Goal: Task Accomplishment & Management: Use online tool/utility

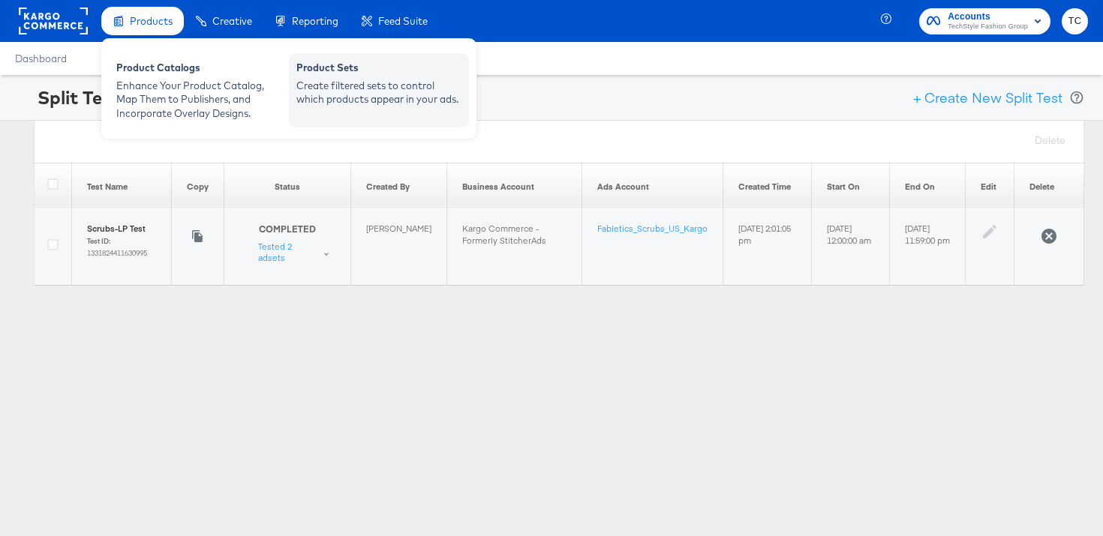
click at [415, 85] on div "Create filtered sets to control which products appear in your ads." at bounding box center [378, 93] width 165 height 28
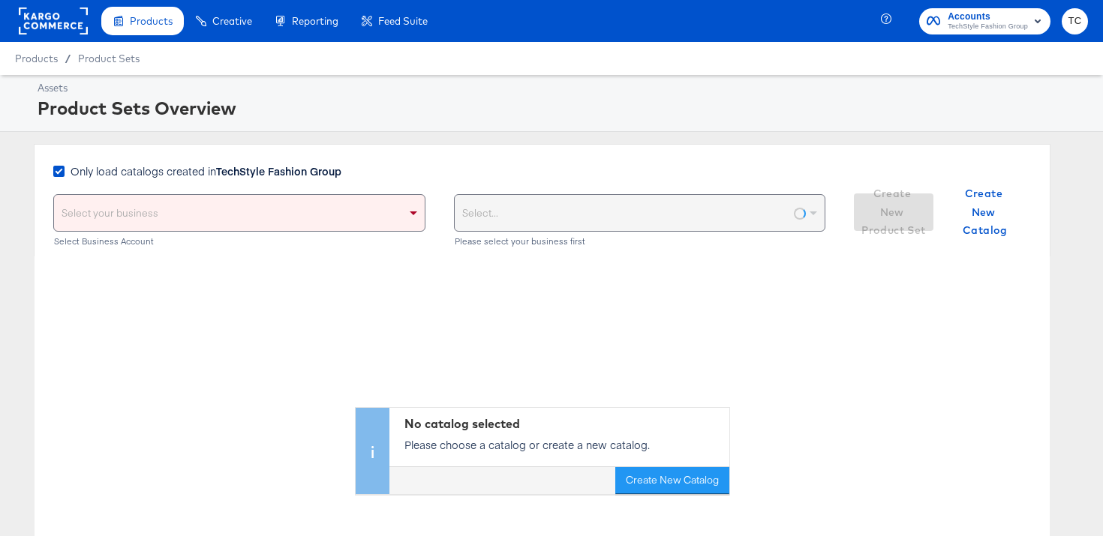
click at [282, 173] on strong "TechStyle Fashion Group" at bounding box center [278, 171] width 125 height 15
click at [0, 0] on input "Only load catalogs created in TechStyle Fashion Group" at bounding box center [0, 0] width 0 height 0
click at [543, 206] on div "Please select your business first" at bounding box center [640, 213] width 371 height 36
click at [401, 207] on div "Select your business" at bounding box center [239, 213] width 371 height 36
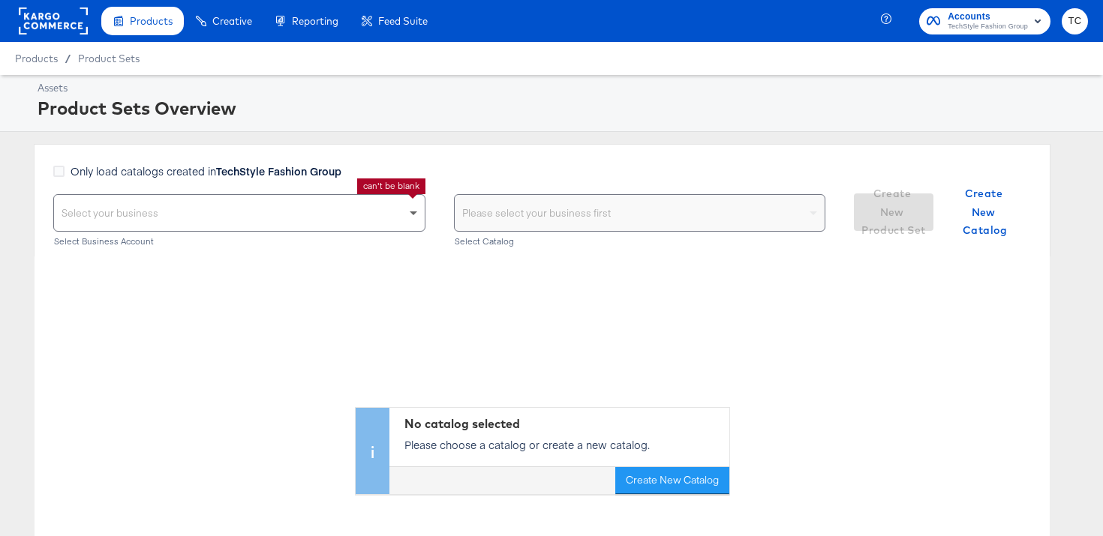
click at [406, 221] on span at bounding box center [415, 213] width 19 height 36
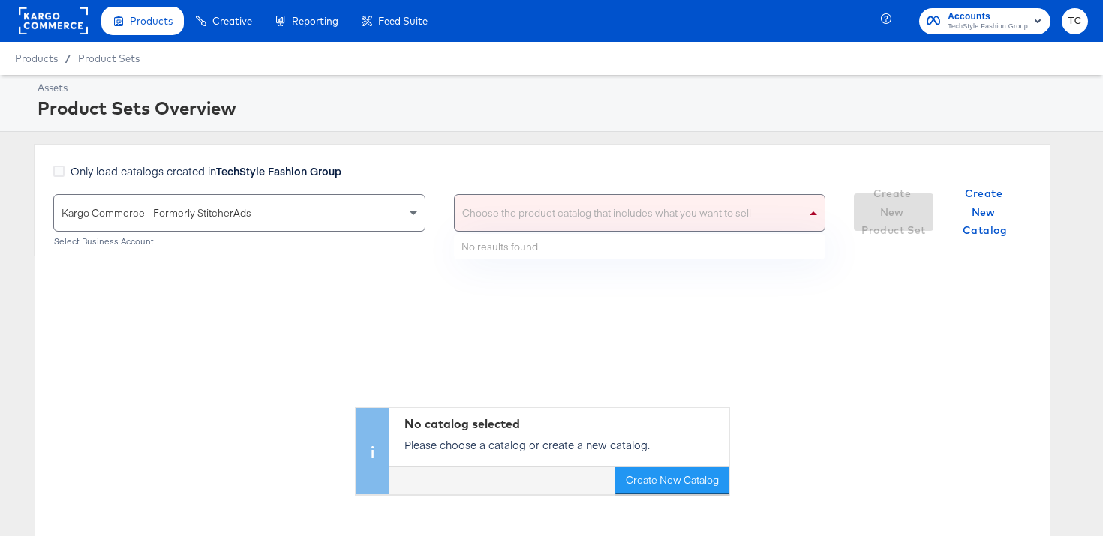
click at [527, 218] on div "Choose the product catalog that includes what you want to sell" at bounding box center [640, 213] width 371 height 36
click at [525, 209] on div "Choose the product catalog that includes what you want to sell" at bounding box center [640, 213] width 371 height 36
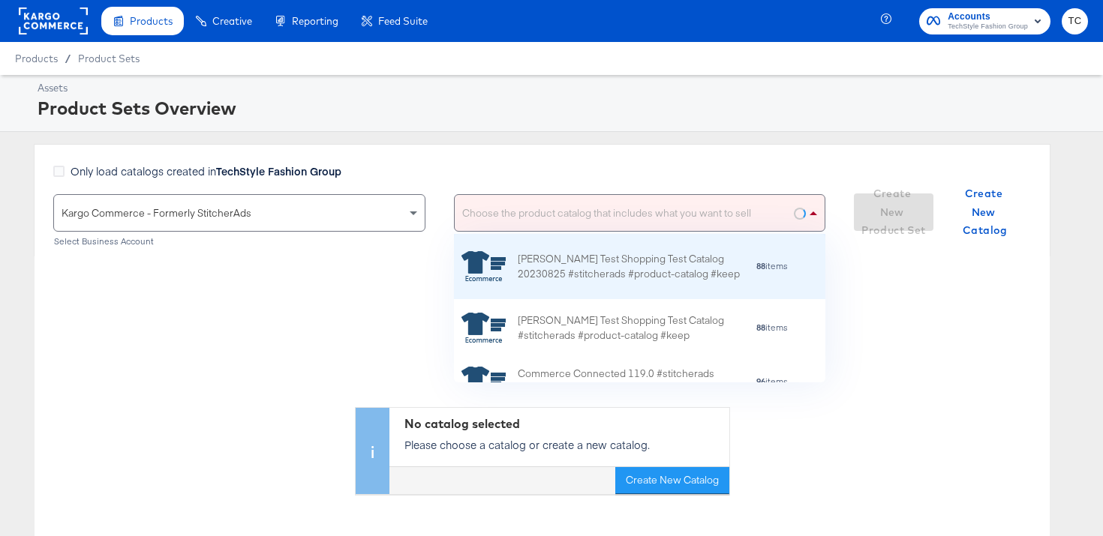
scroll to position [149, 371]
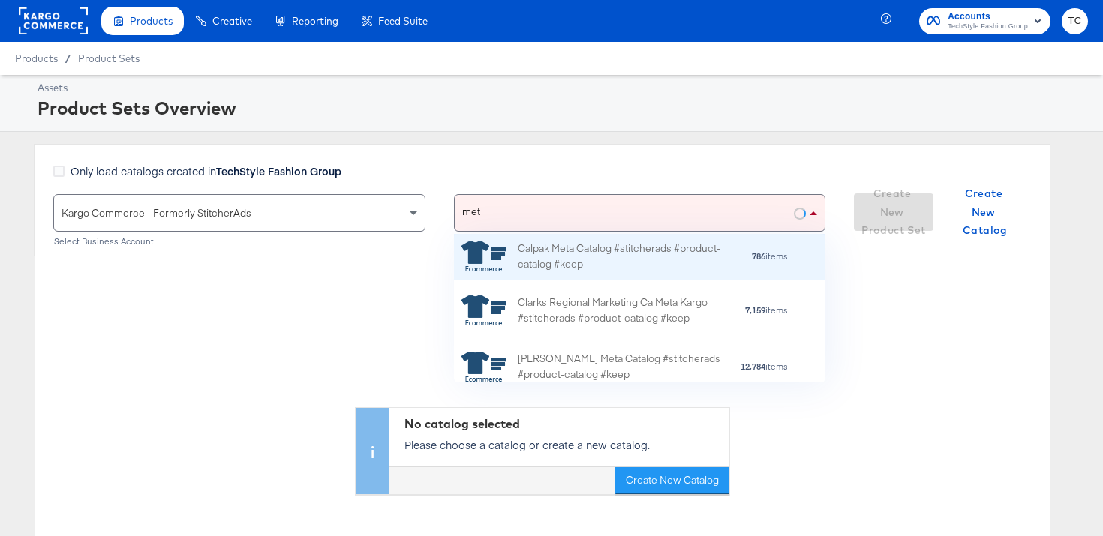
type input "meta"
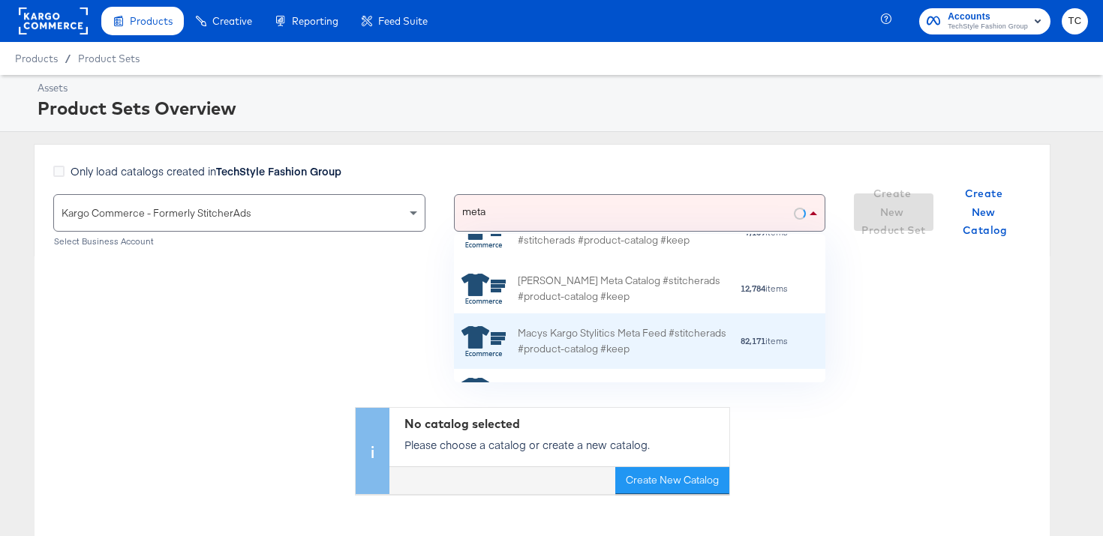
scroll to position [260, 0]
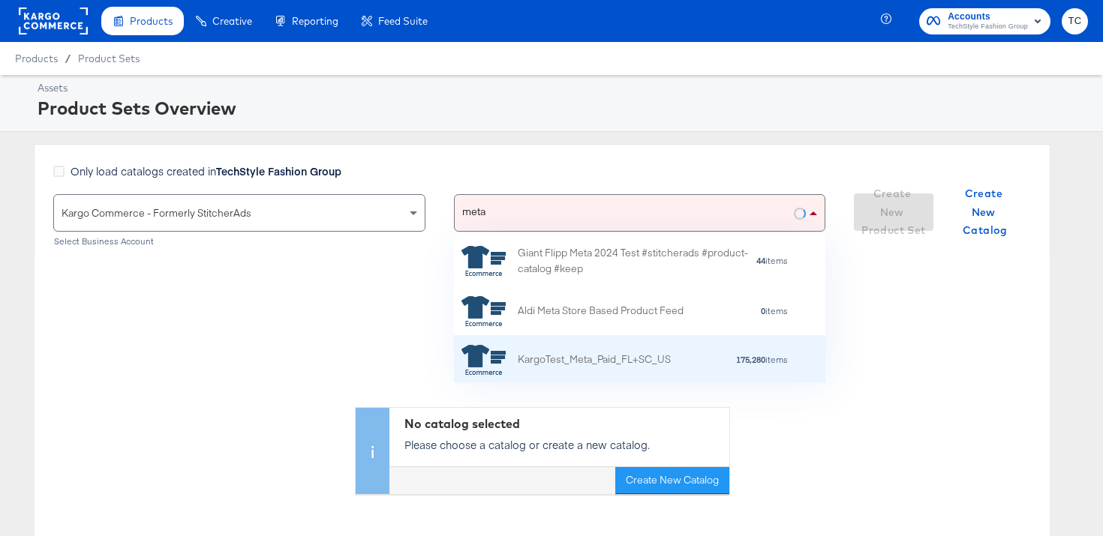
click at [614, 359] on div "KargoTest_Meta_Paid_FL+SC_US" at bounding box center [594, 360] width 153 height 16
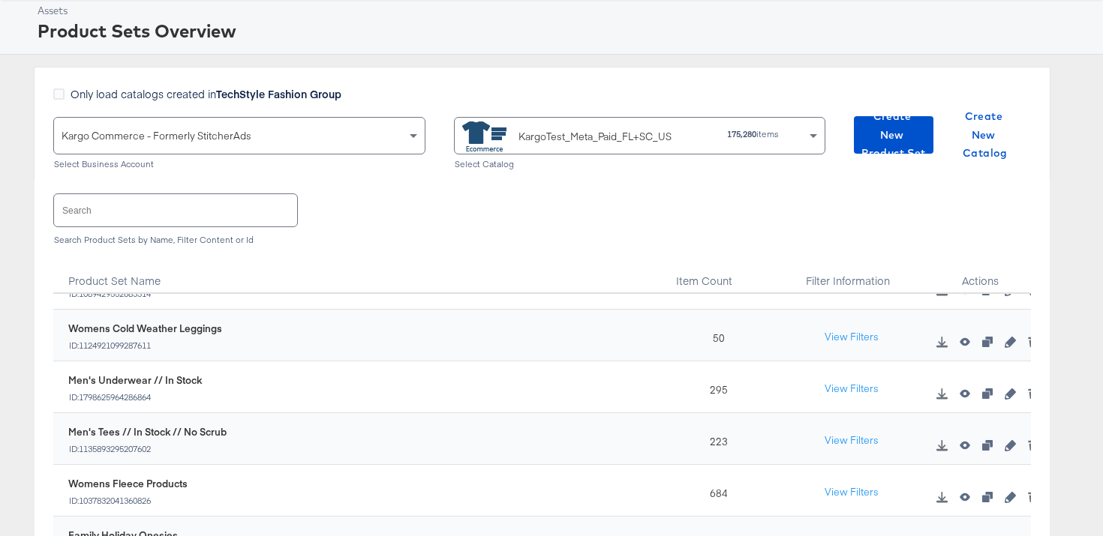
scroll to position [1327, 0]
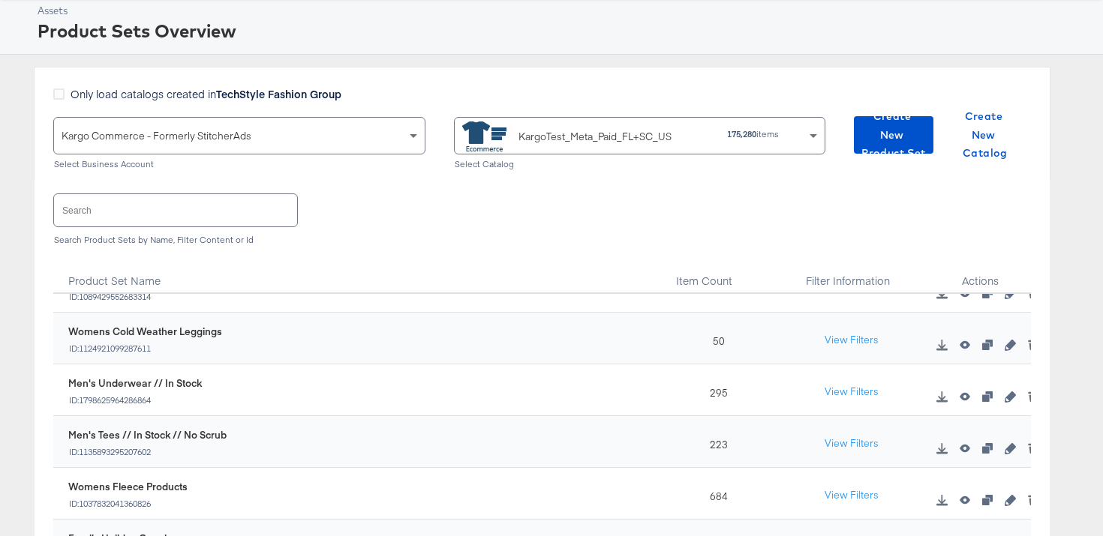
click at [191, 224] on input "text" at bounding box center [175, 210] width 243 height 32
type input "k"
type input ";"
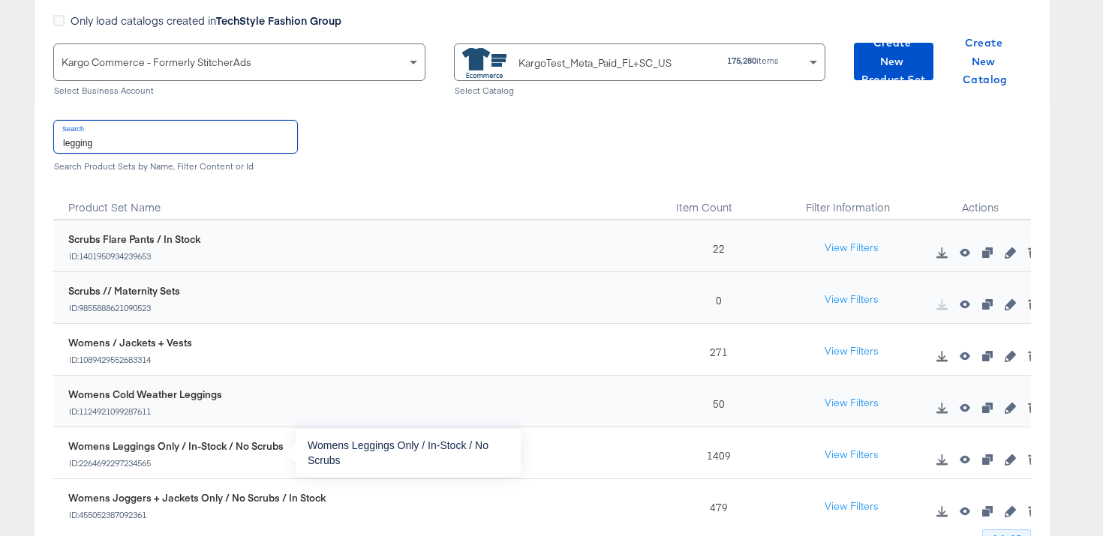
scroll to position [11, 0]
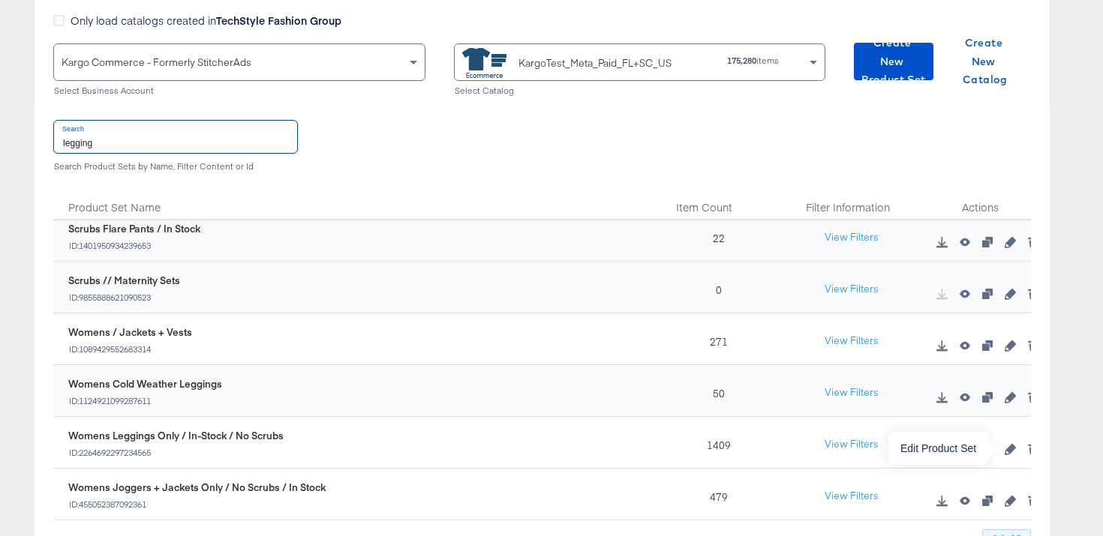
type input "legging"
click at [1001, 450] on button "button" at bounding box center [1010, 449] width 23 height 11
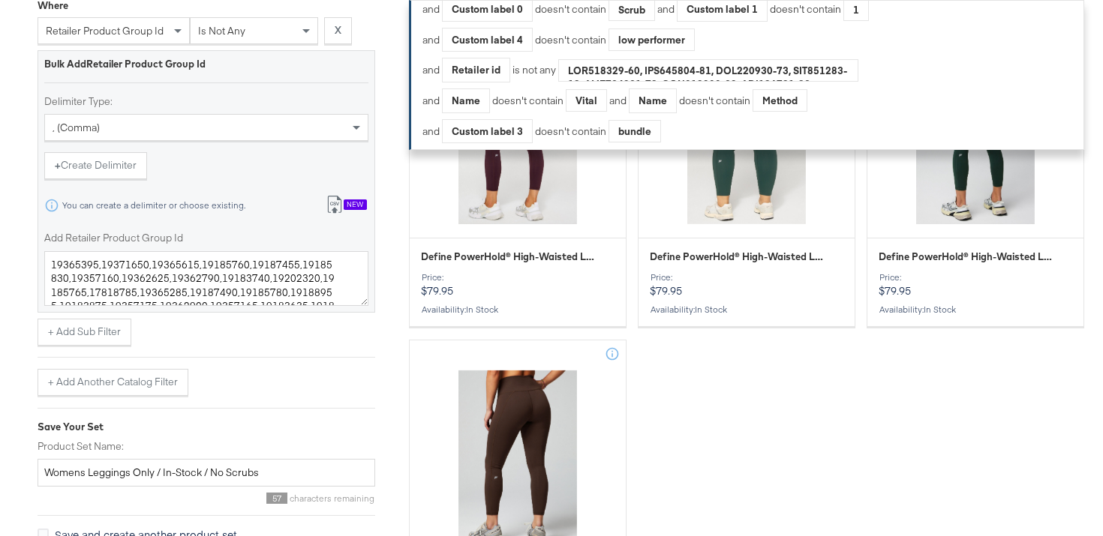
scroll to position [2760, 0]
click at [98, 332] on button "+ Add Sub Filter" at bounding box center [85, 333] width 94 height 27
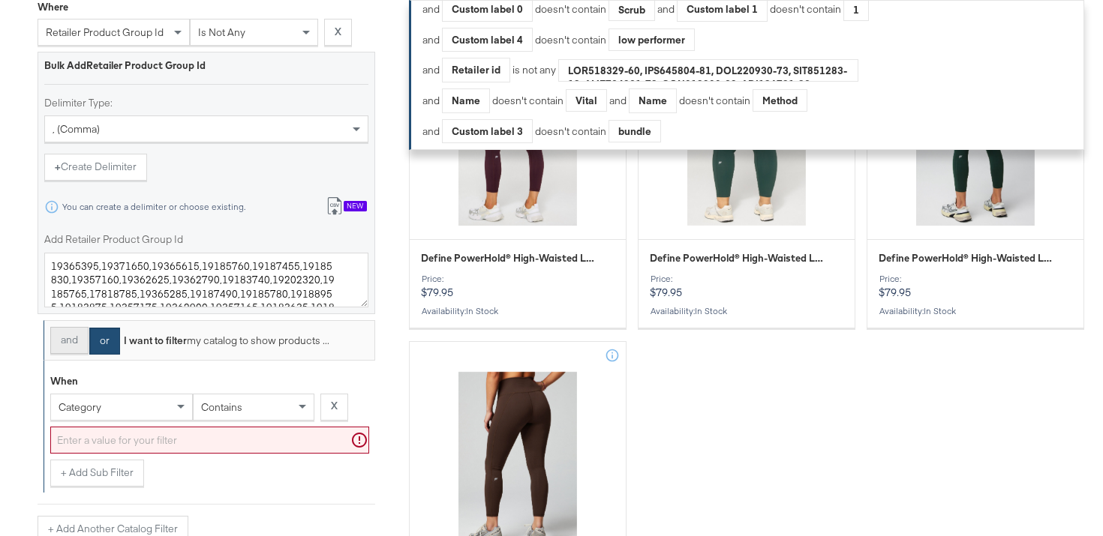
click at [78, 342] on button "and" at bounding box center [69, 340] width 38 height 27
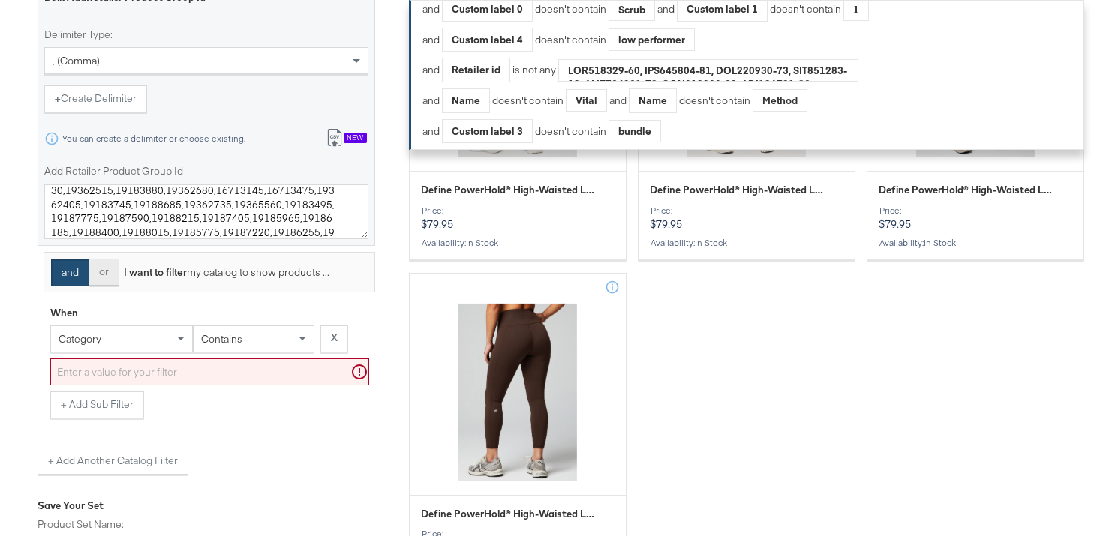
scroll to position [2862, 0]
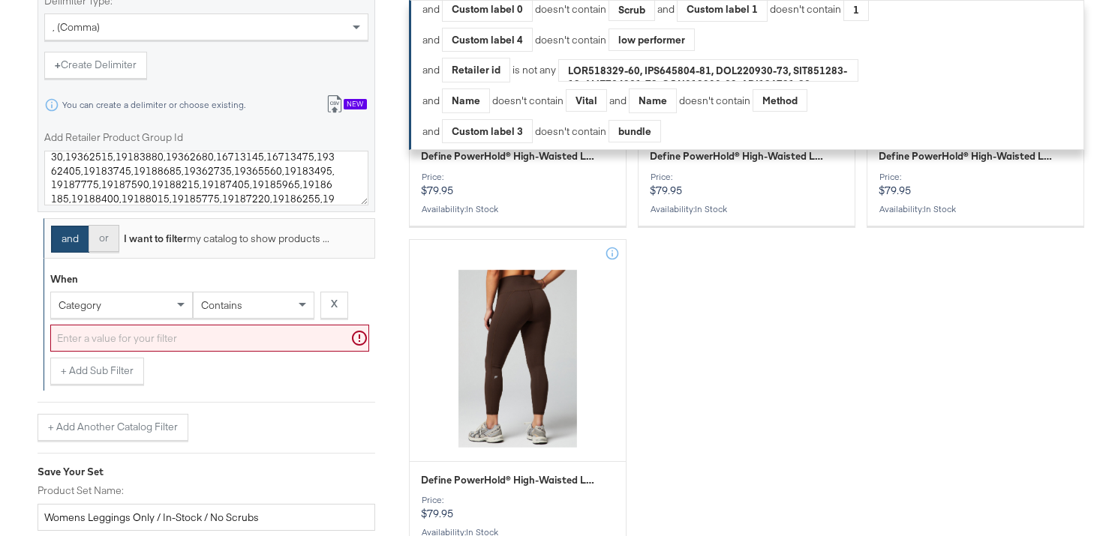
click at [105, 243] on button "or" at bounding box center [104, 238] width 31 height 27
click at [77, 245] on button "and" at bounding box center [69, 238] width 38 height 27
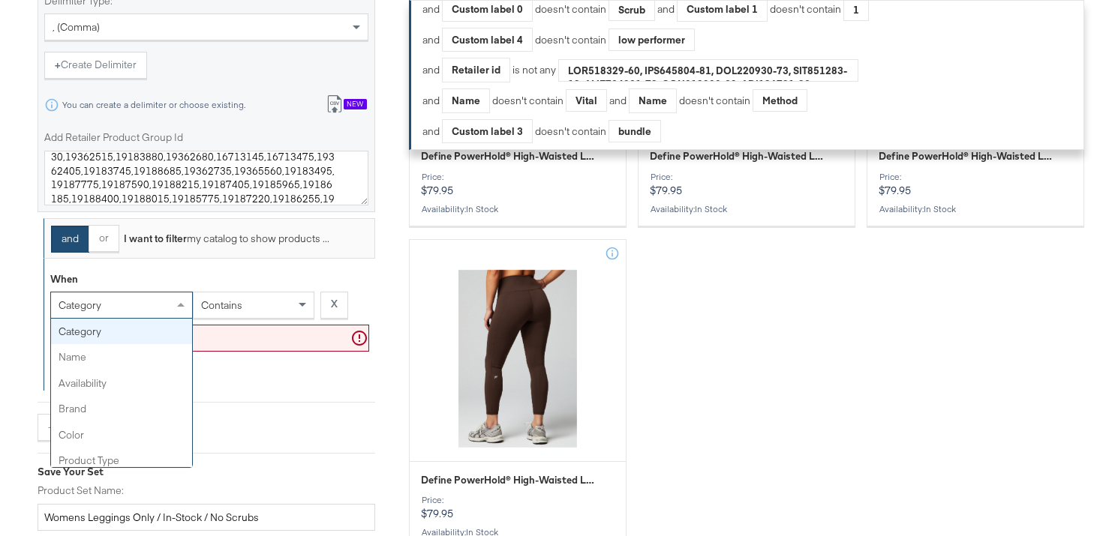
click at [119, 301] on div "category" at bounding box center [121, 306] width 141 height 26
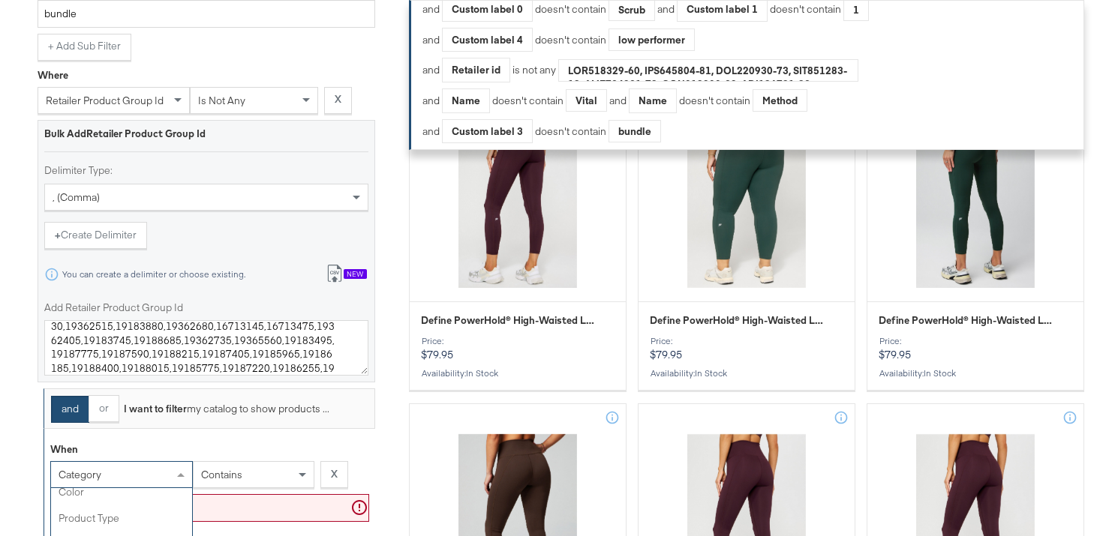
scroll to position [2799, 0]
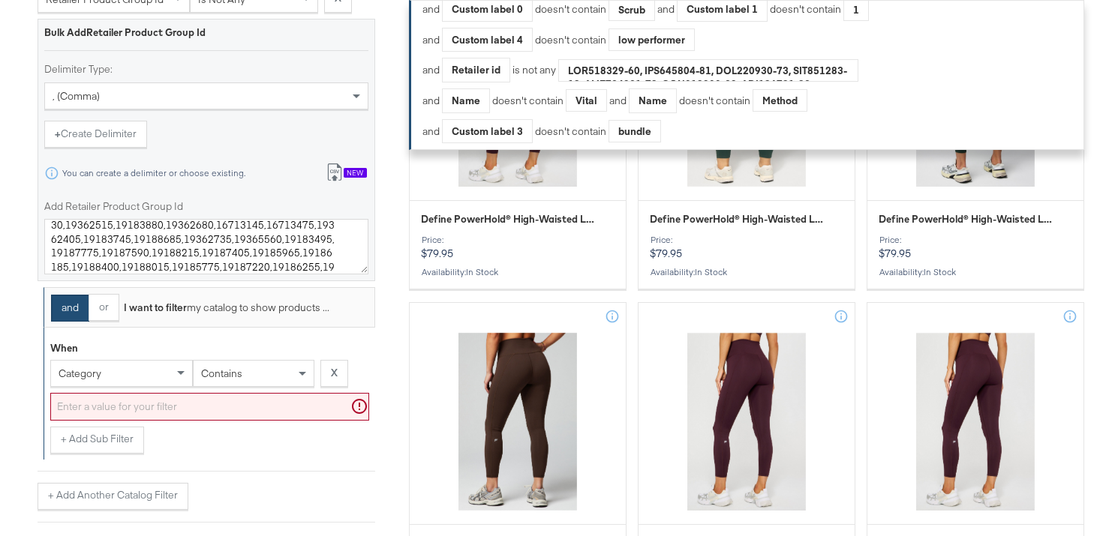
click at [11, 429] on div "Select Business & Catalog Kargo Commerce - Formerly StitcherAds Select Business…" at bounding box center [551, 325] width 1103 height 5942
click at [328, 379] on button "X" at bounding box center [334, 373] width 28 height 27
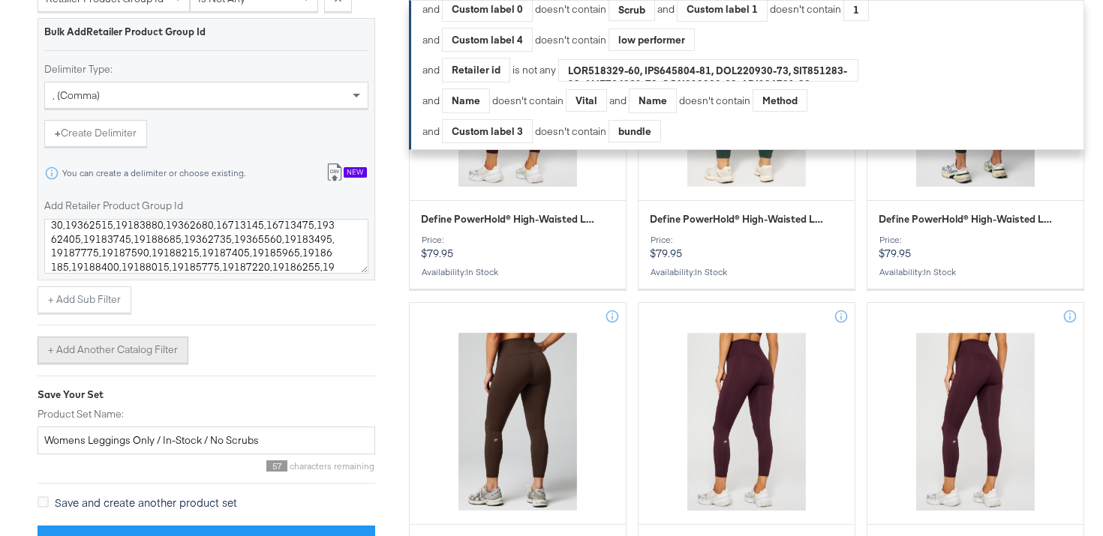
click at [98, 356] on button "+ Add Another Catalog Filter" at bounding box center [113, 350] width 151 height 27
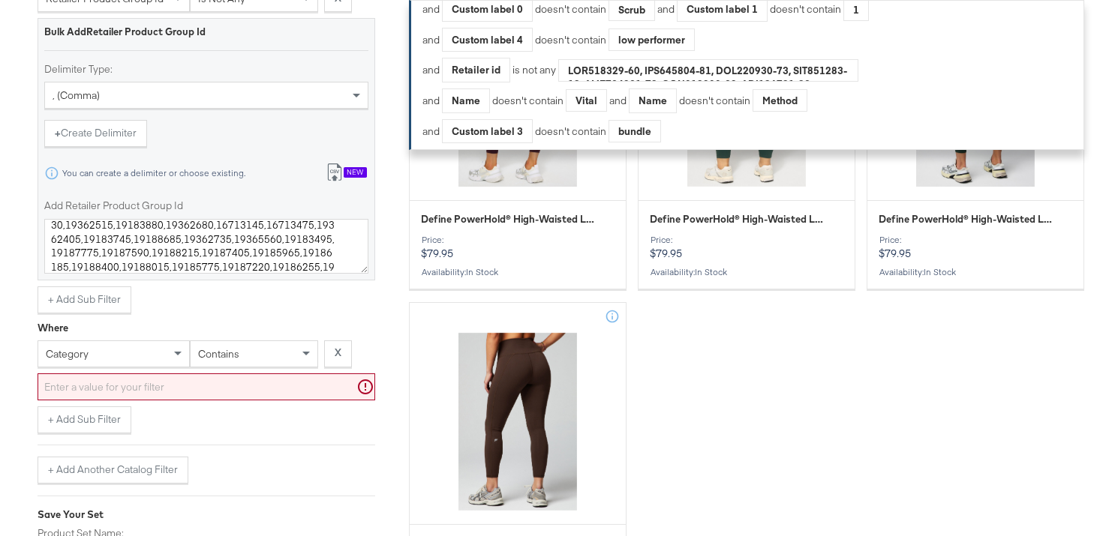
click at [98, 355] on div "category" at bounding box center [113, 354] width 151 height 26
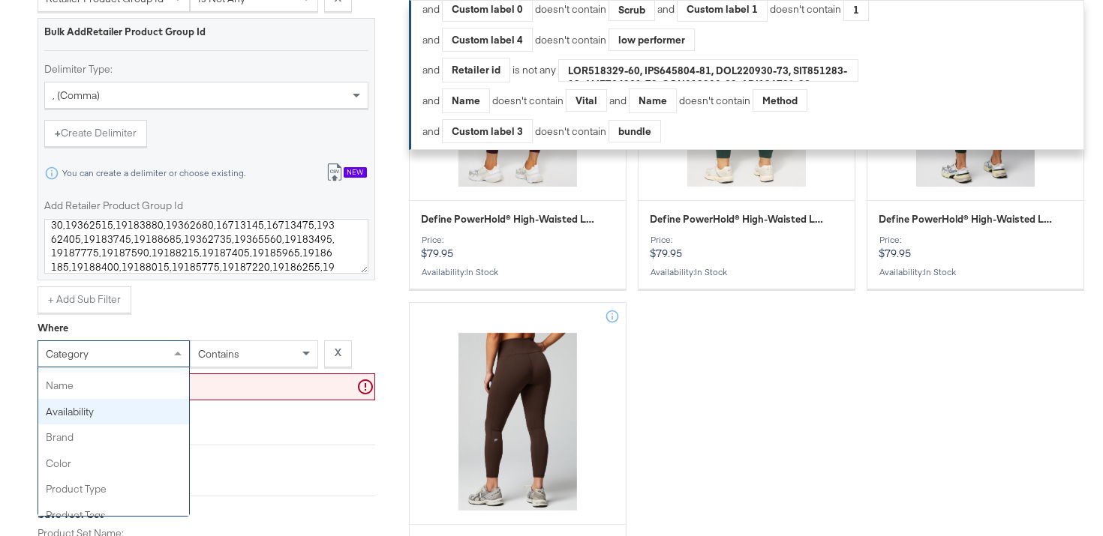
scroll to position [22, 0]
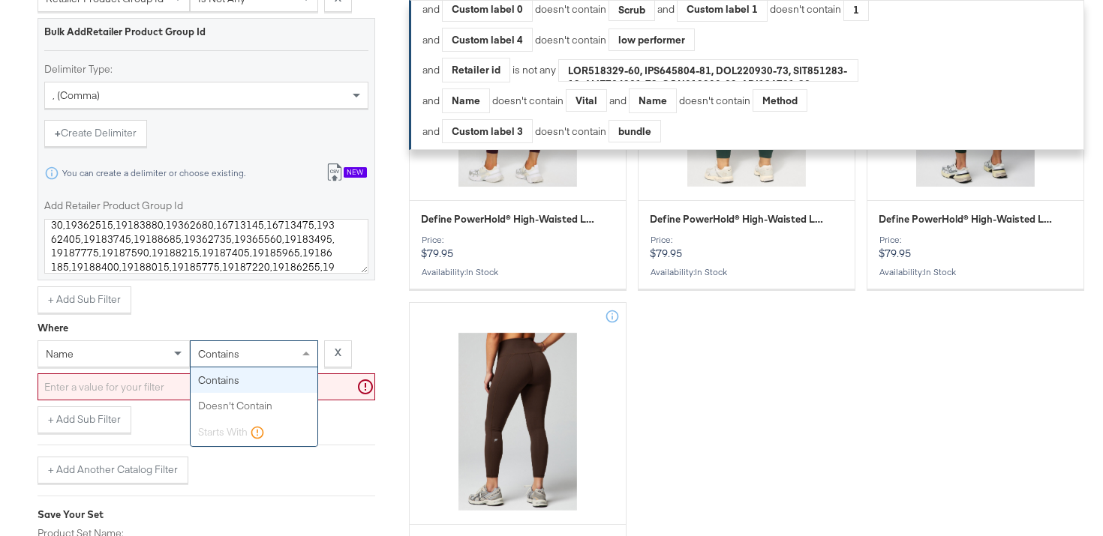
click at [246, 360] on div "contains" at bounding box center [254, 354] width 127 height 26
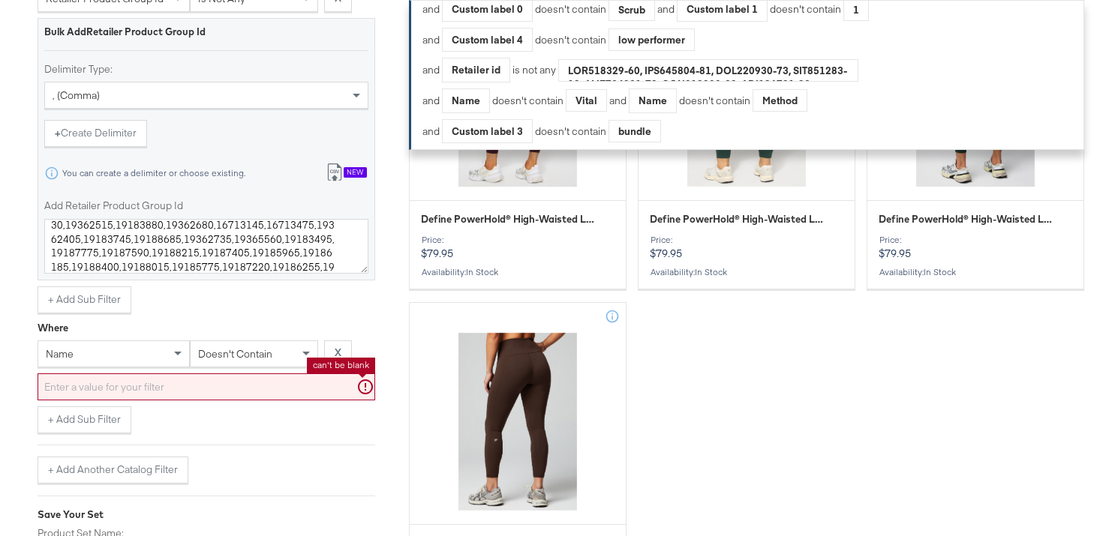
click at [209, 392] on input "text" at bounding box center [207, 388] width 338 height 28
click at [101, 368] on div "name doesn't contain X" at bounding box center [207, 357] width 338 height 33
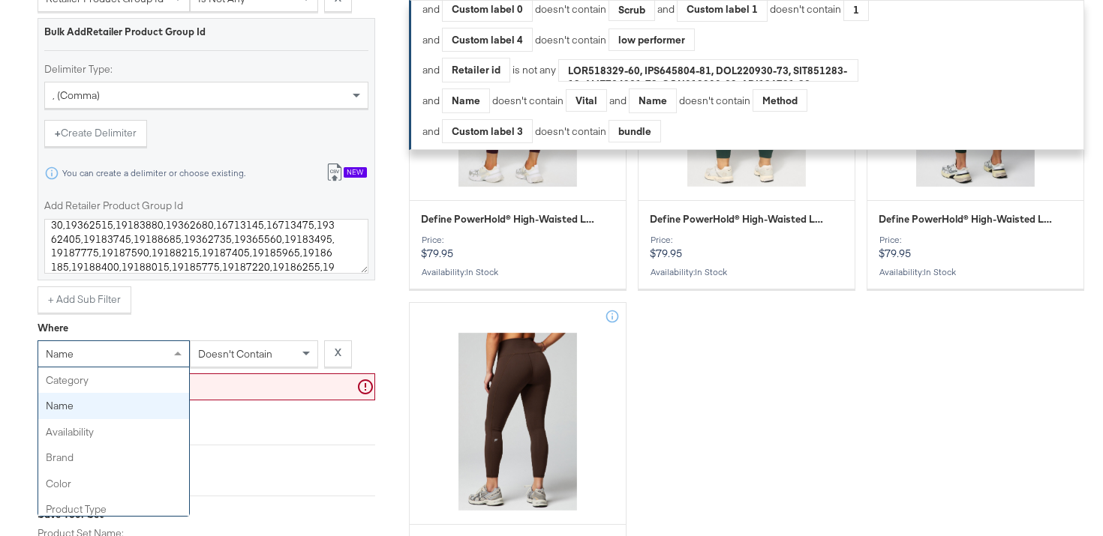
click at [101, 357] on div "name" at bounding box center [113, 354] width 151 height 26
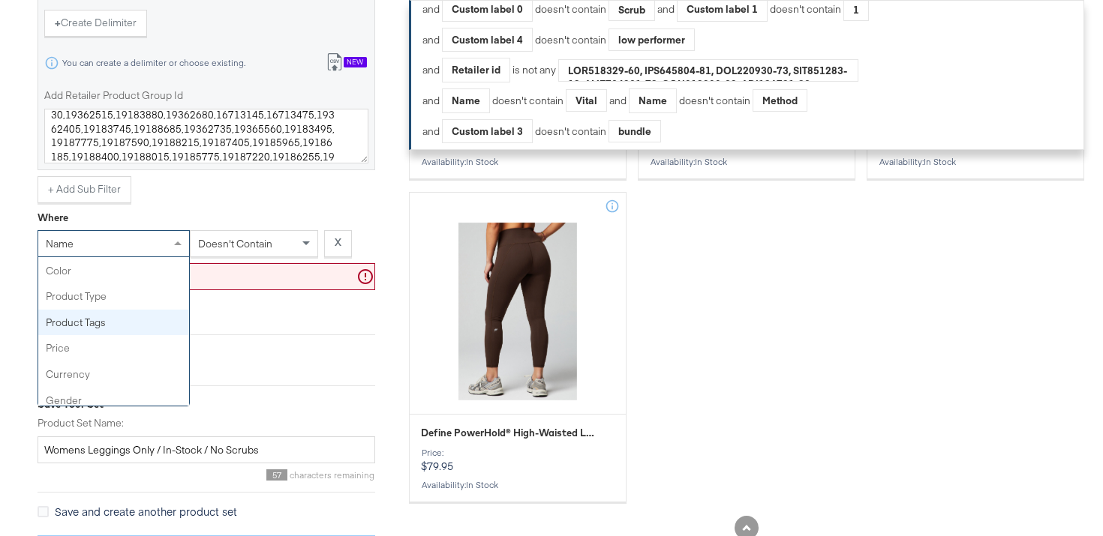
scroll to position [2934, 0]
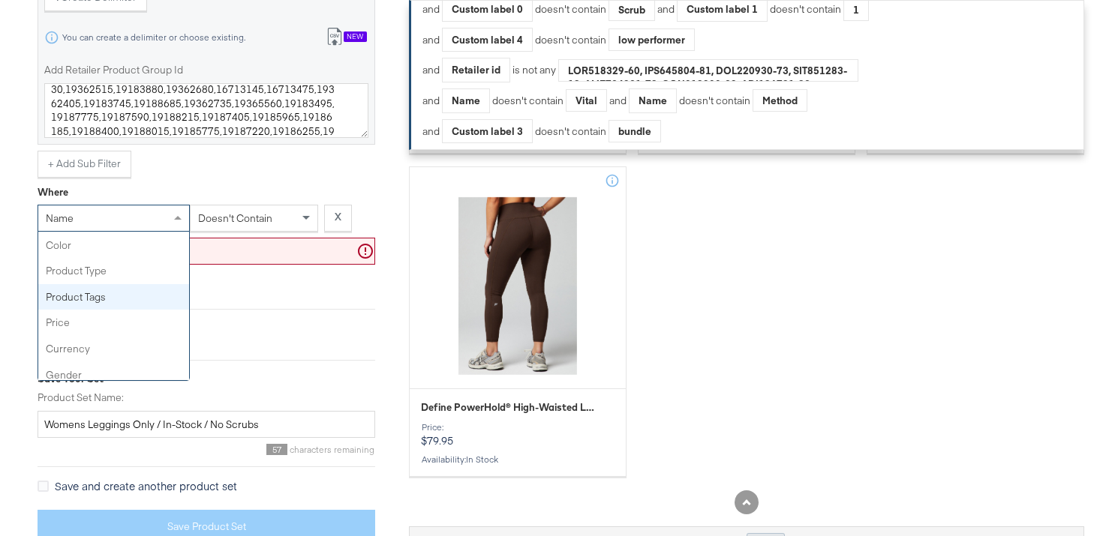
click at [261, 307] on div "Where name category name availability brand color product type product tags pri…" at bounding box center [207, 263] width 338 height 170
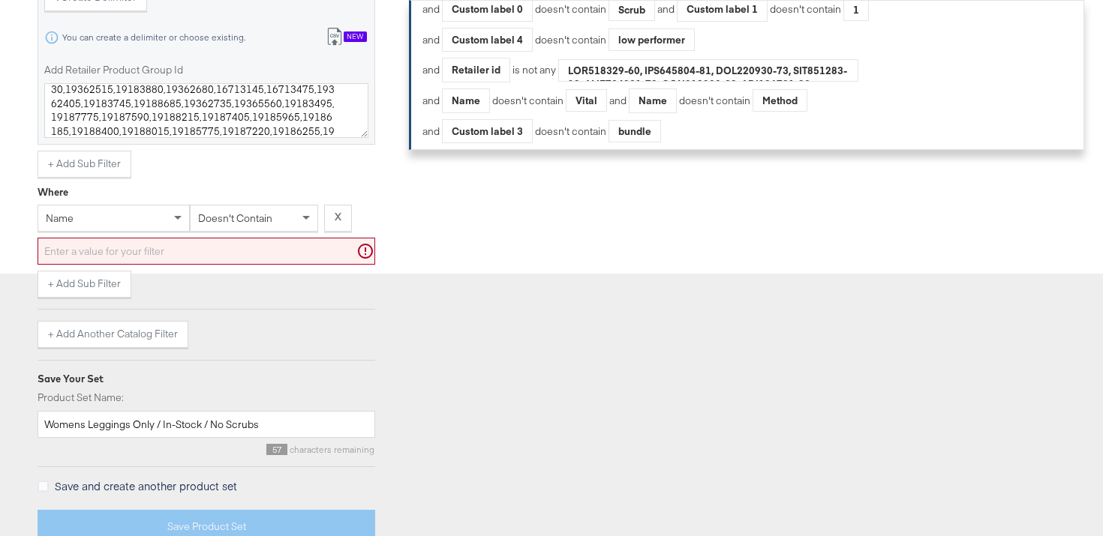
click at [239, 255] on input "text" at bounding box center [207, 252] width 338 height 28
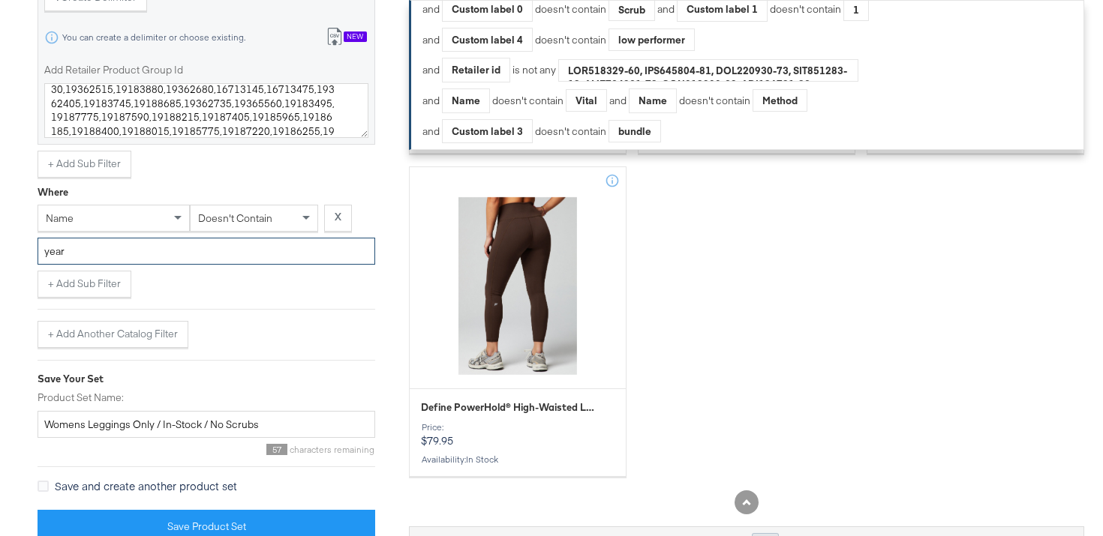
type input "year"
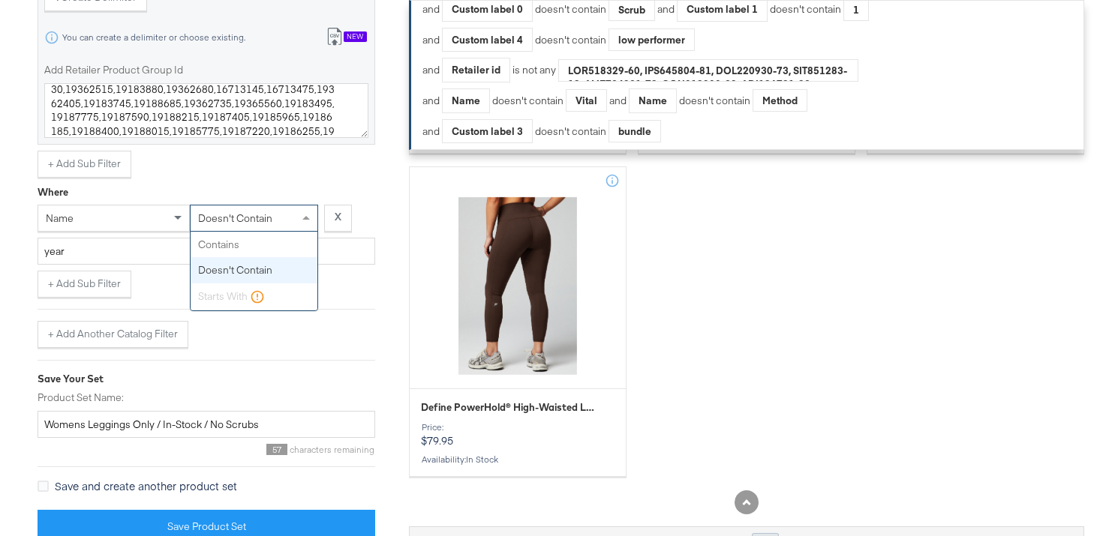
click at [276, 221] on div "doesn't contain" at bounding box center [254, 219] width 127 height 26
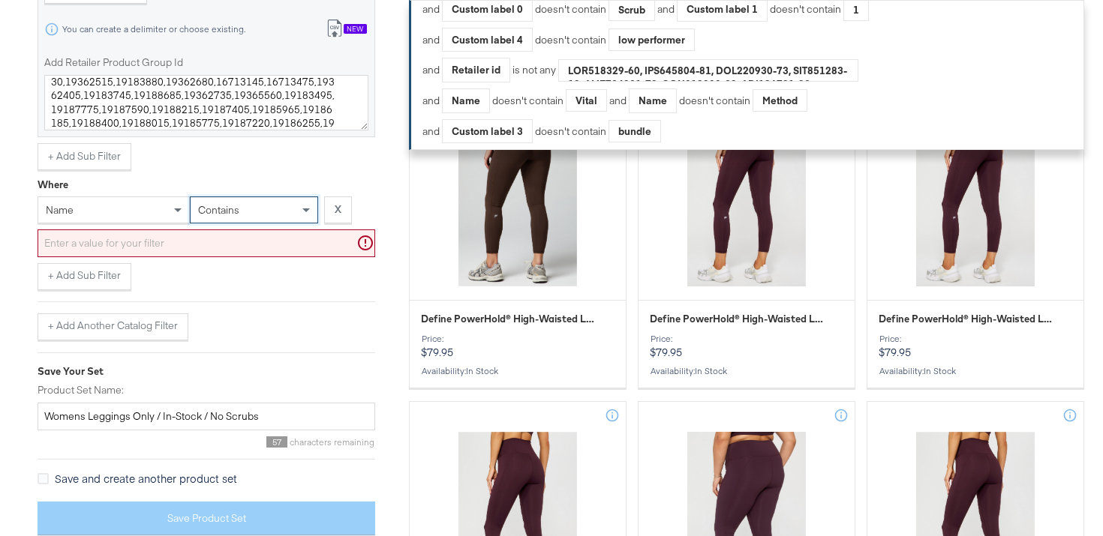
scroll to position [3041, 0]
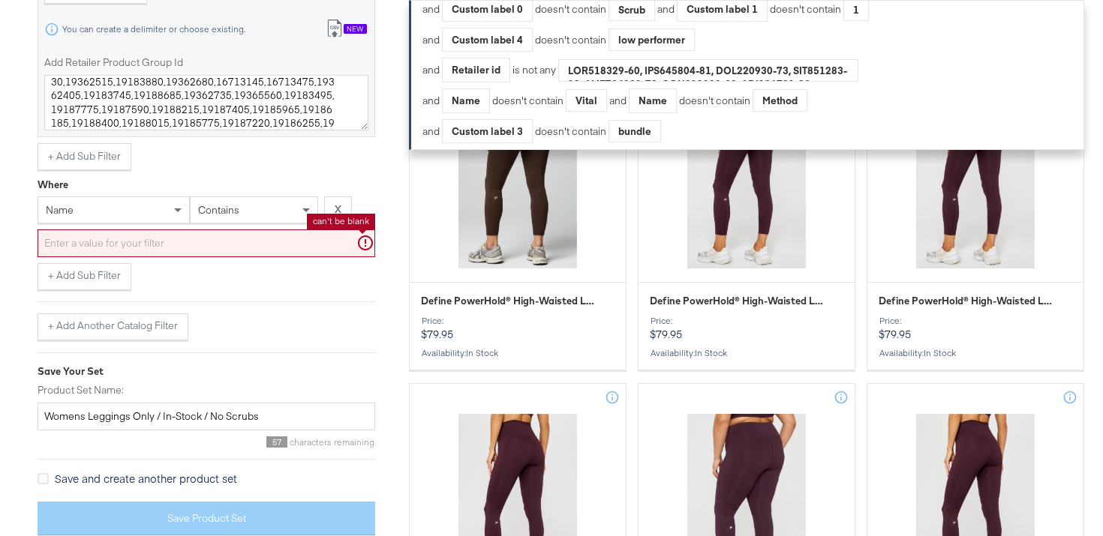
click at [175, 247] on input "text" at bounding box center [207, 244] width 338 height 28
paste input "year round terry flare pant"
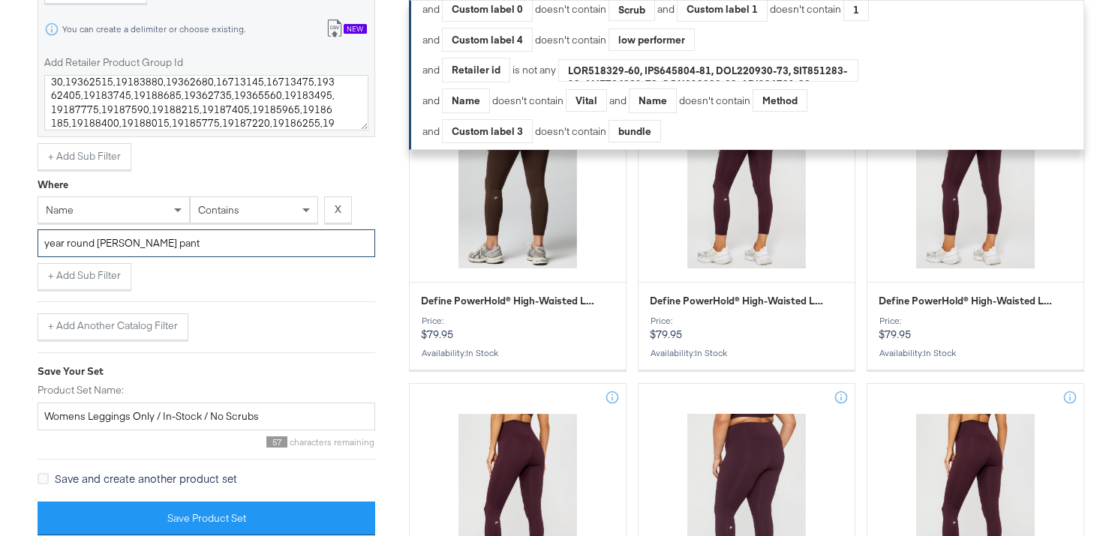
click at [176, 245] on input "year round terry flare pant" at bounding box center [207, 244] width 338 height 28
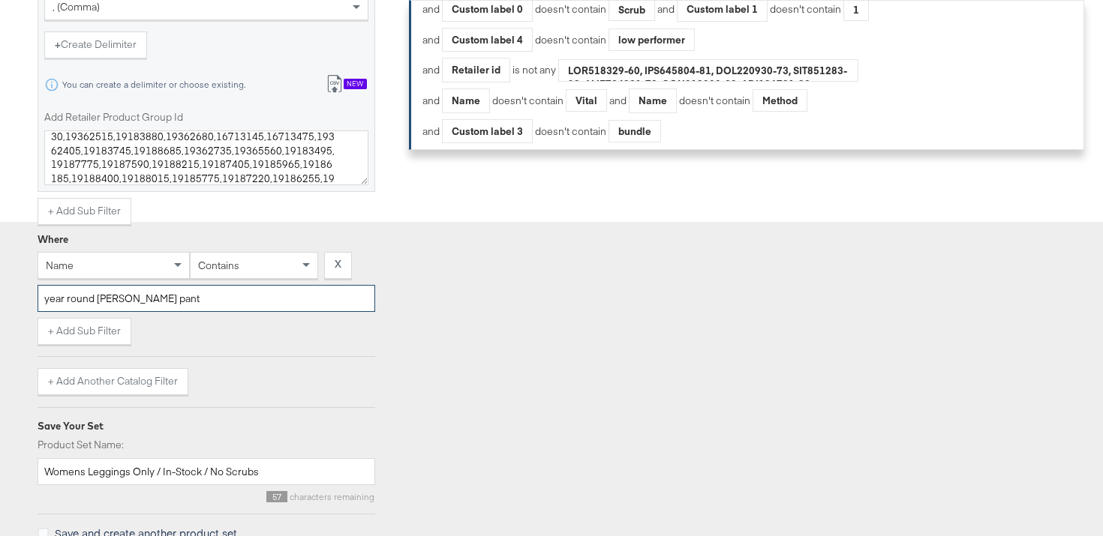
scroll to position [2862, 0]
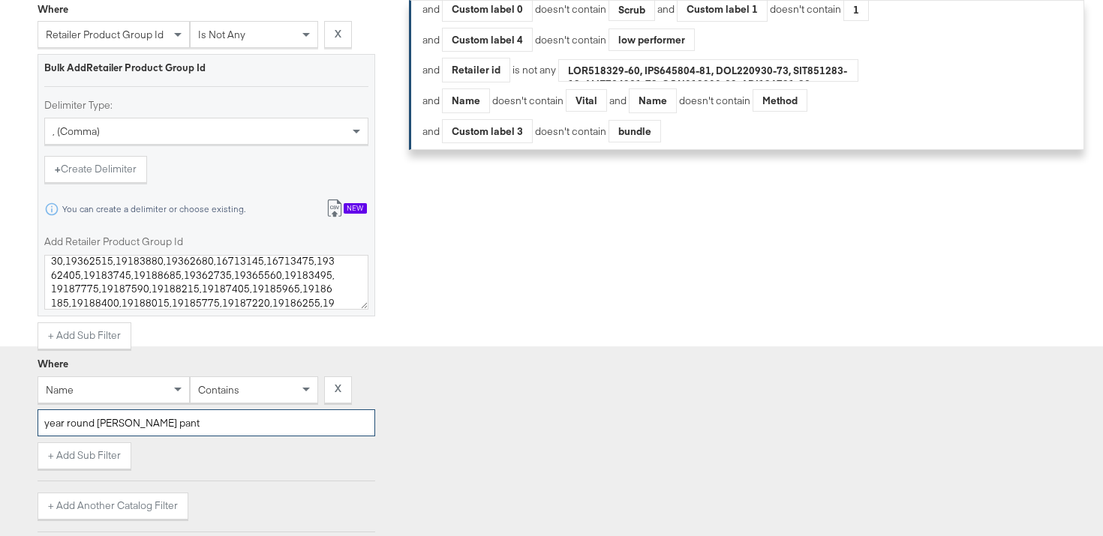
type input "year round terry flare pant"
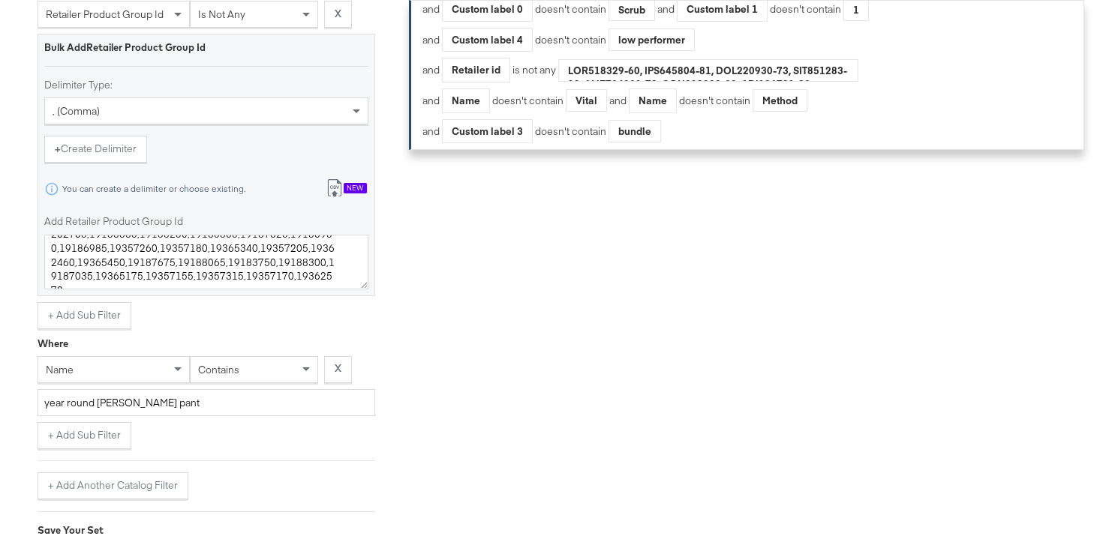
scroll to position [2831, 0]
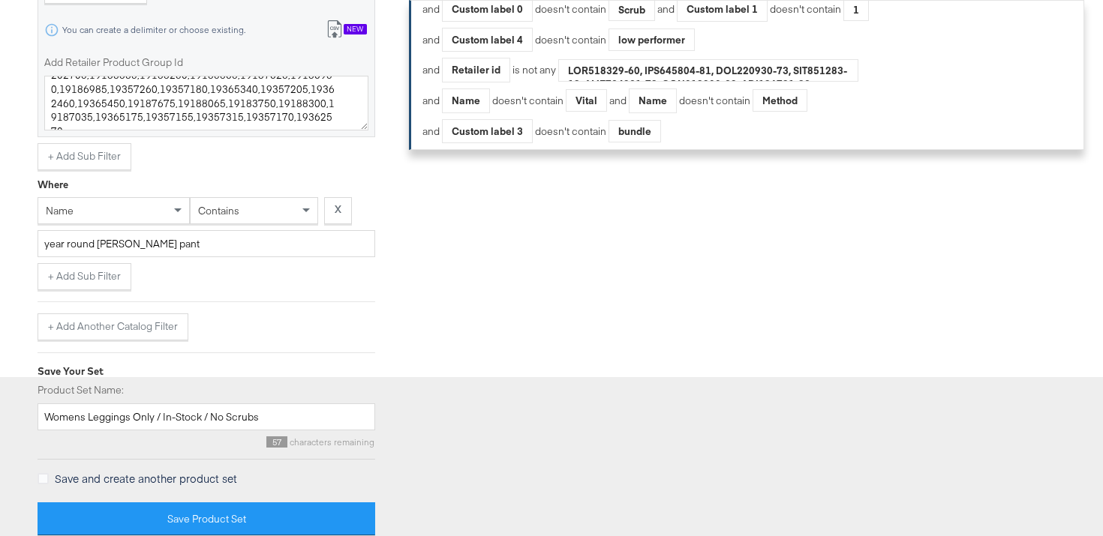
click at [225, 206] on span "contains" at bounding box center [218, 211] width 41 height 14
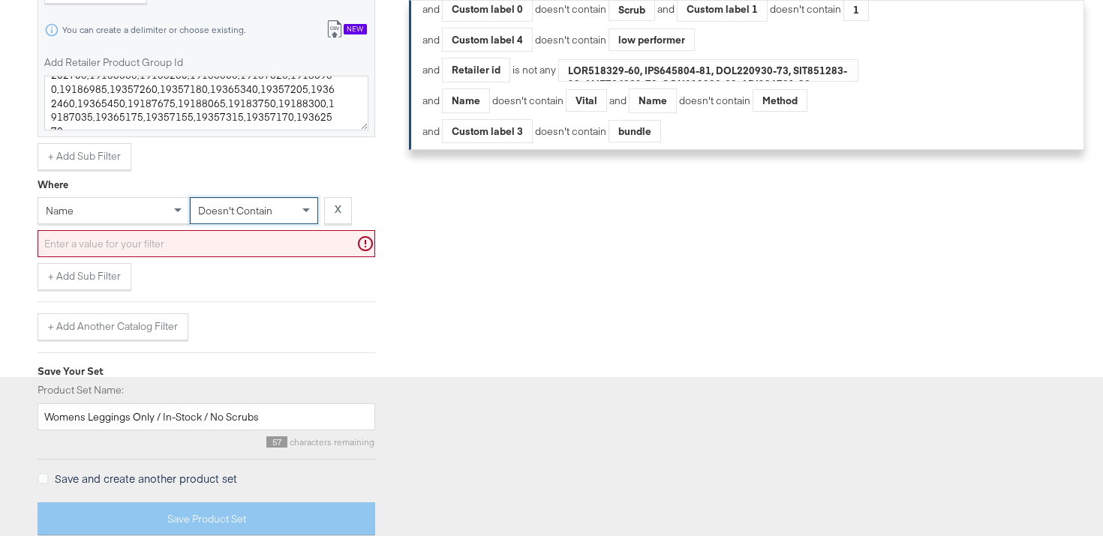
click at [267, 240] on input "text" at bounding box center [207, 244] width 338 height 28
type input "v"
paste input "year round terry flare pant"
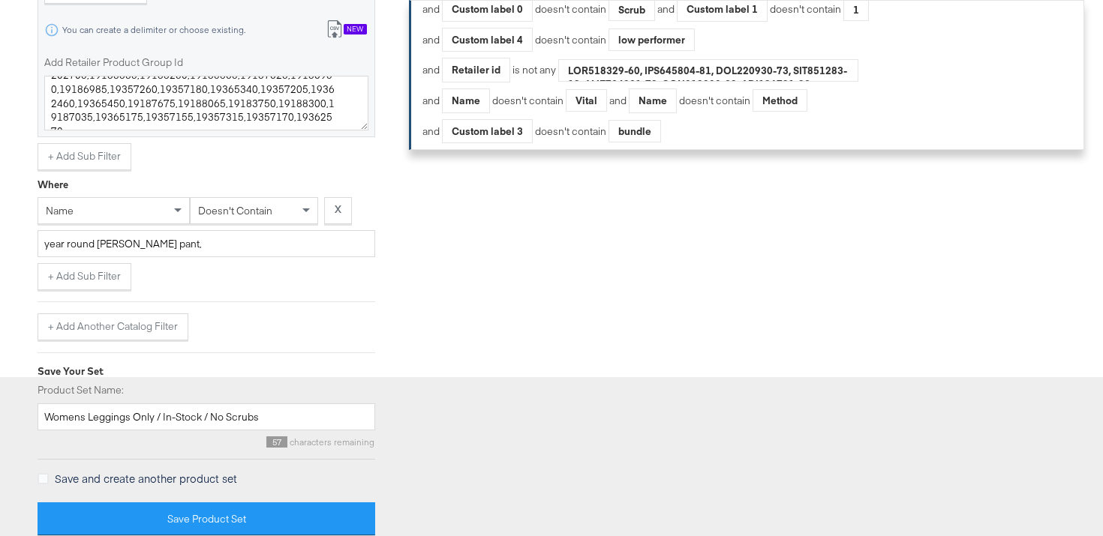
click at [311, 281] on div "+ Add Sub Filter" at bounding box center [207, 276] width 338 height 27
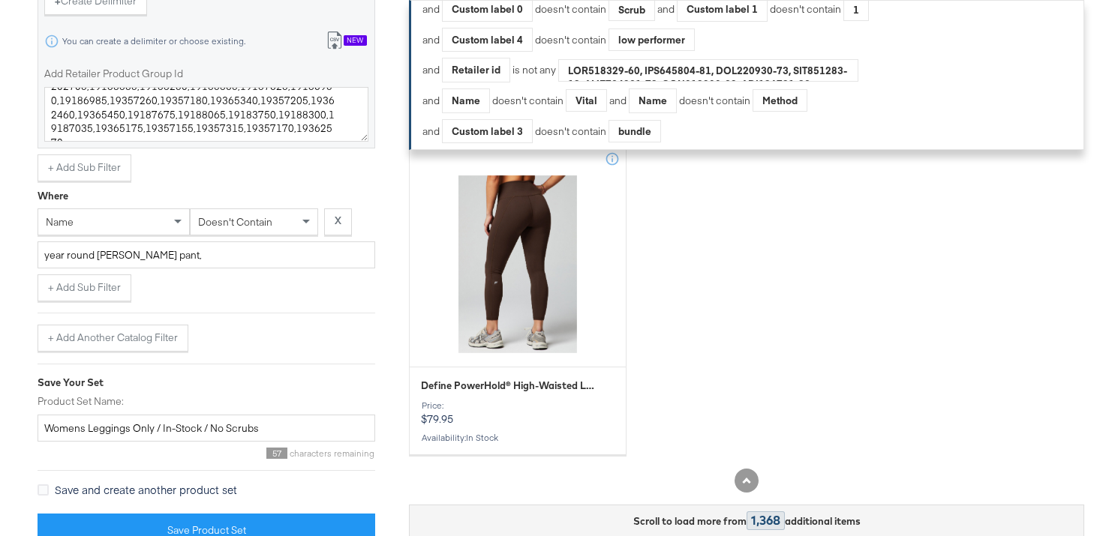
scroll to position [2967, 0]
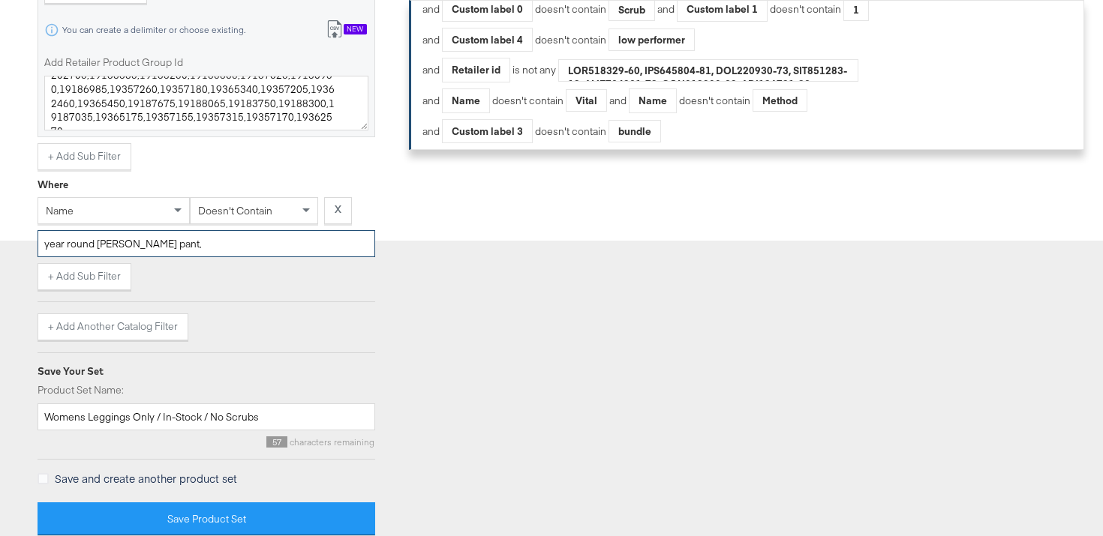
click at [229, 247] on input "year round terry flare pant," at bounding box center [207, 244] width 338 height 28
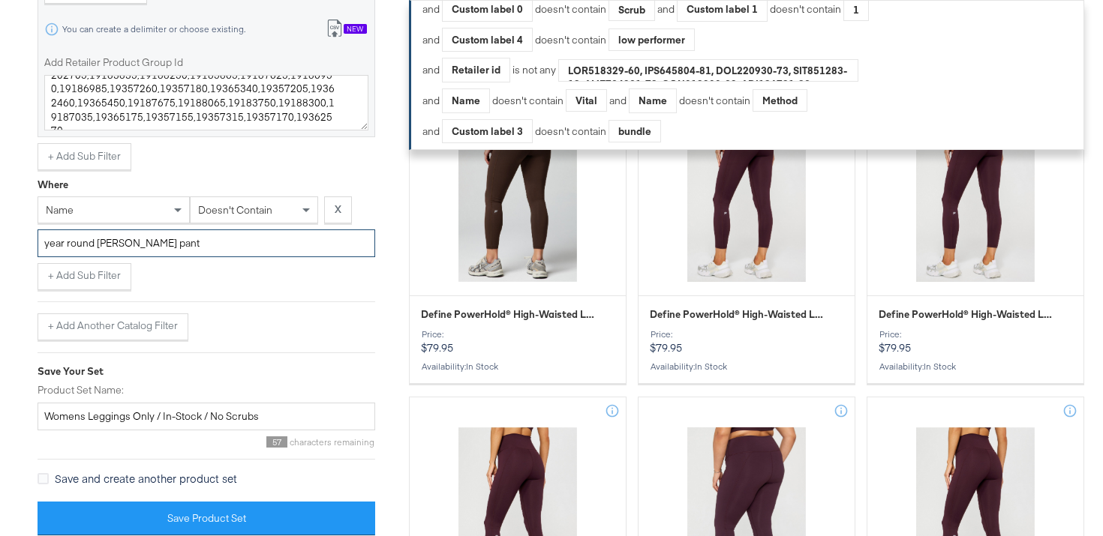
scroll to position [3050, 0]
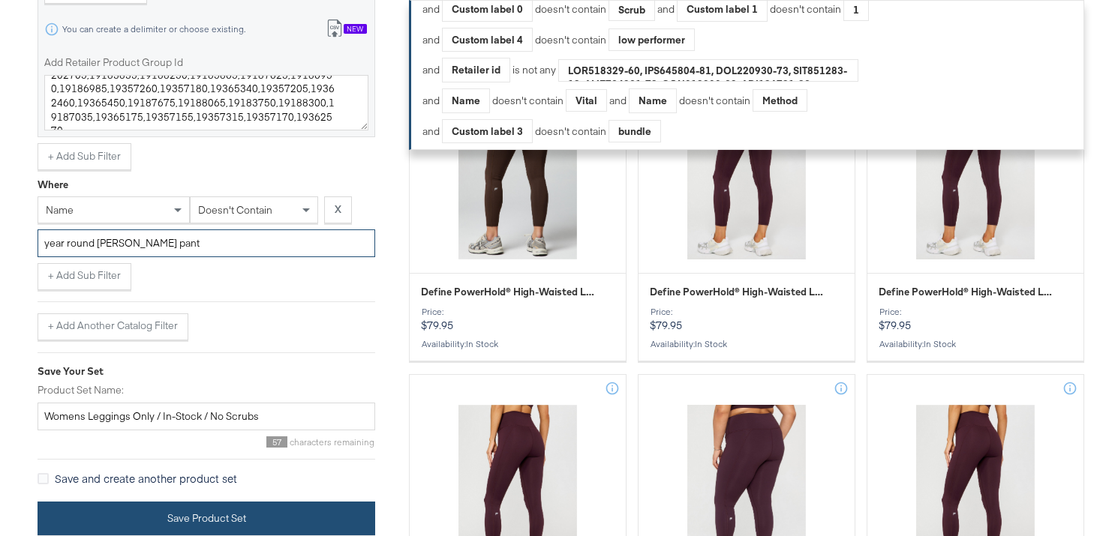
type input "year round terry flare pant"
click at [248, 522] on button "Save Product Set" at bounding box center [207, 519] width 338 height 34
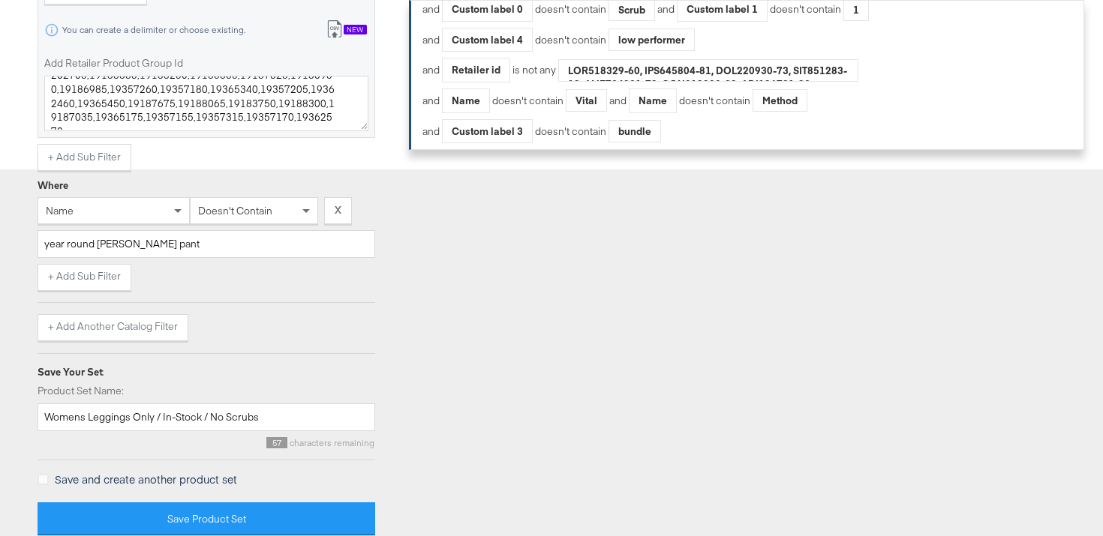
scroll to position [2672, 0]
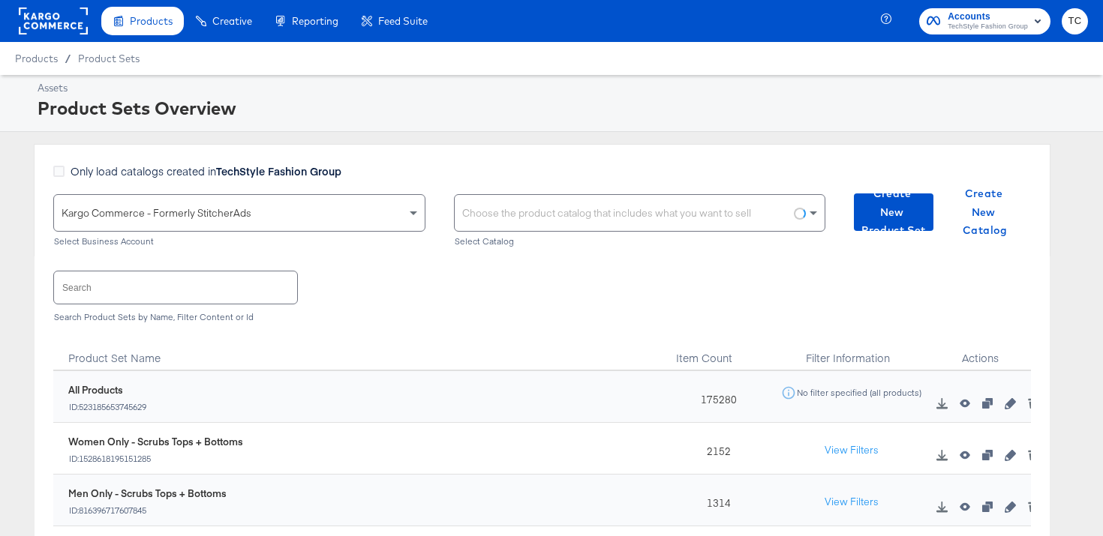
click at [138, 281] on input "text" at bounding box center [175, 288] width 243 height 32
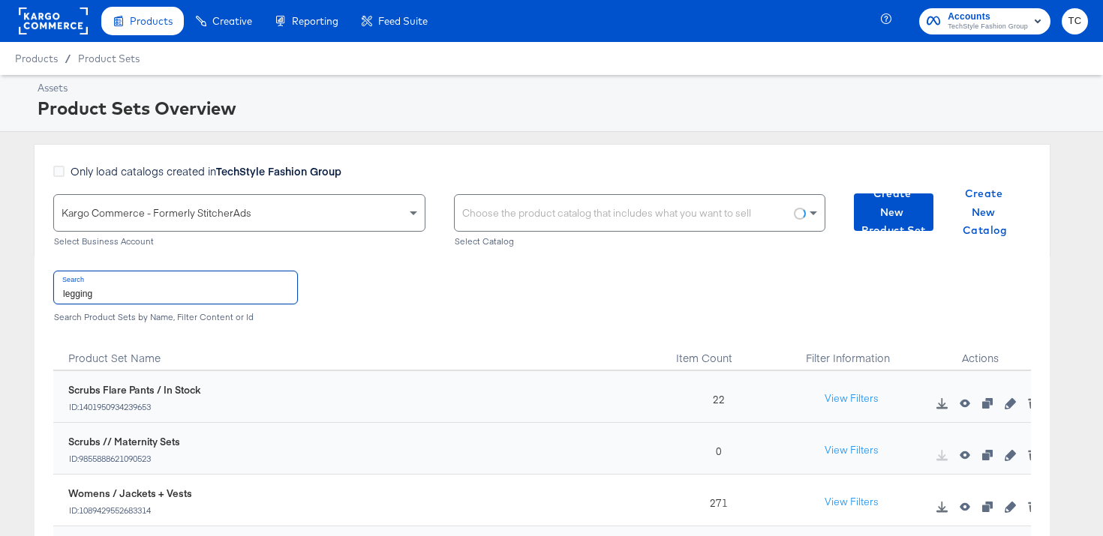
type input "legging"
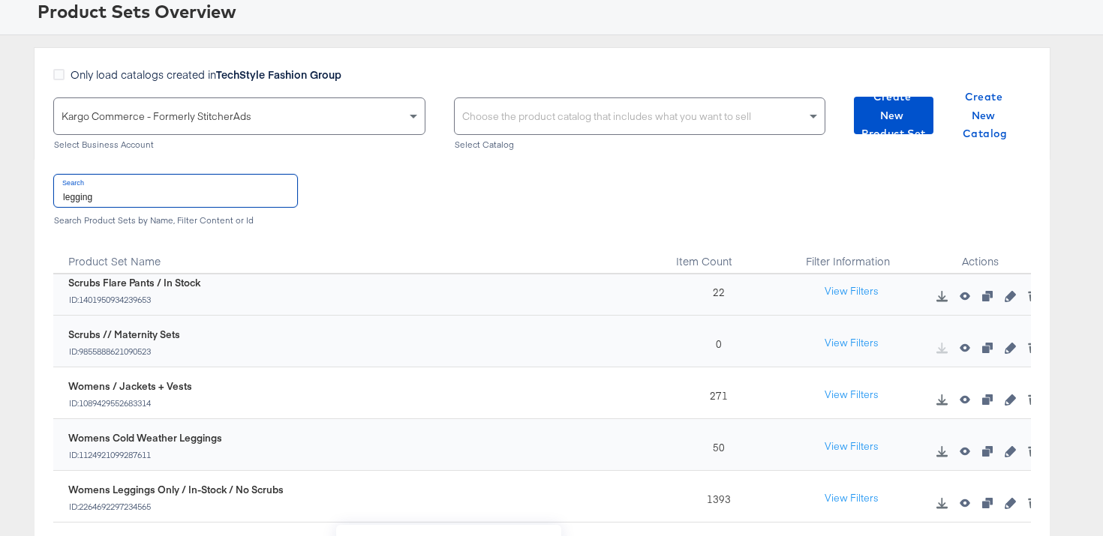
scroll to position [200, 0]
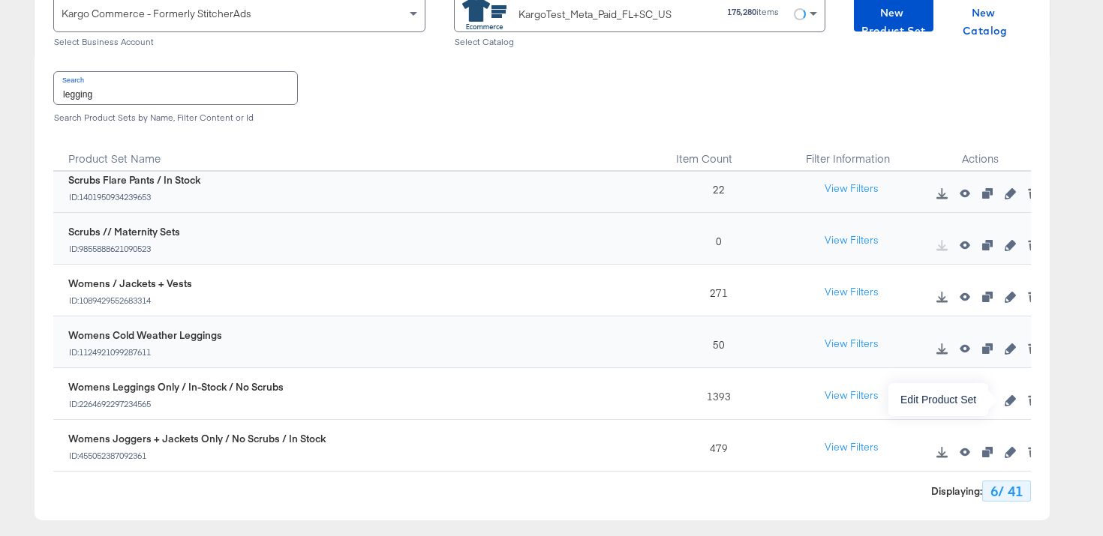
click at [1005, 400] on icon "button" at bounding box center [1010, 400] width 11 height 11
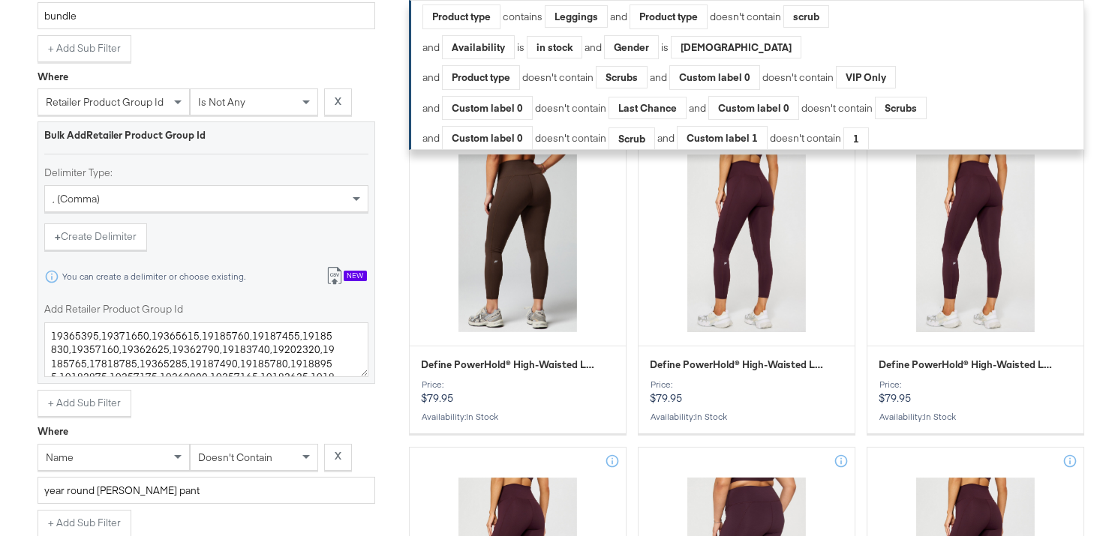
scroll to position [3116, 0]
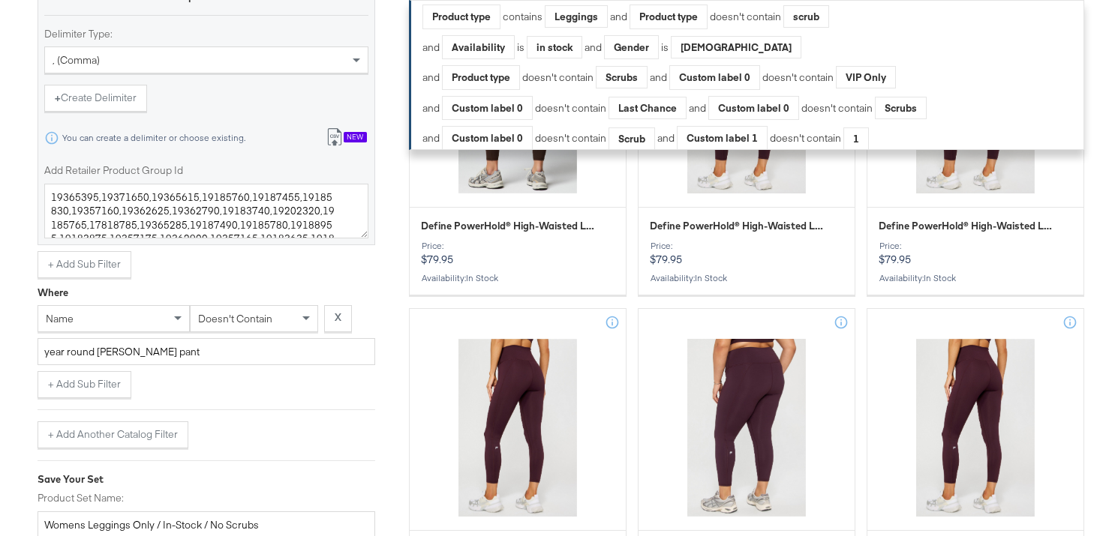
click at [254, 334] on div "doesn't contain X" at bounding box center [283, 321] width 186 height 33
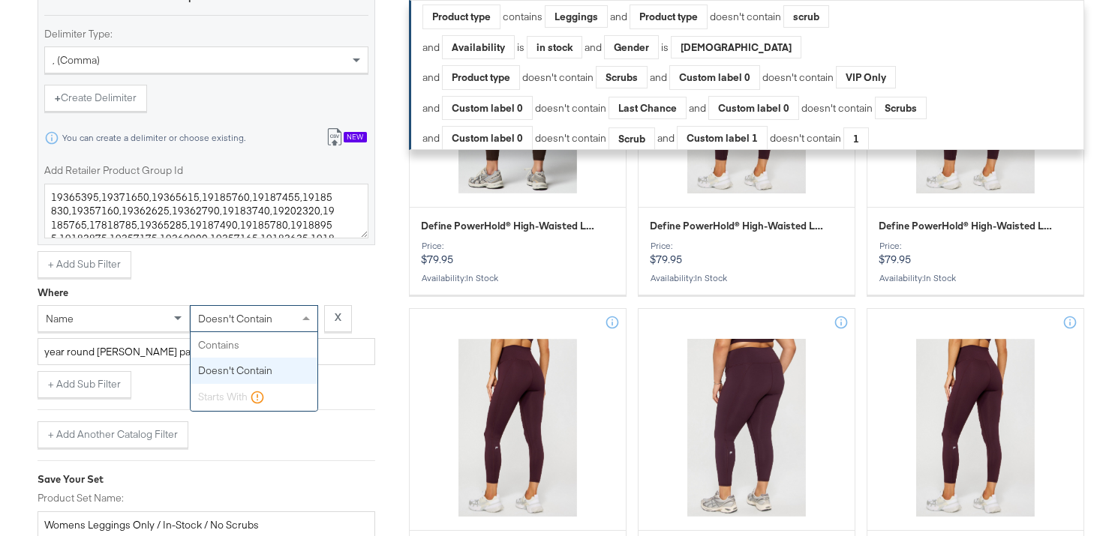
click at [254, 329] on div "doesn't contain" at bounding box center [254, 319] width 127 height 26
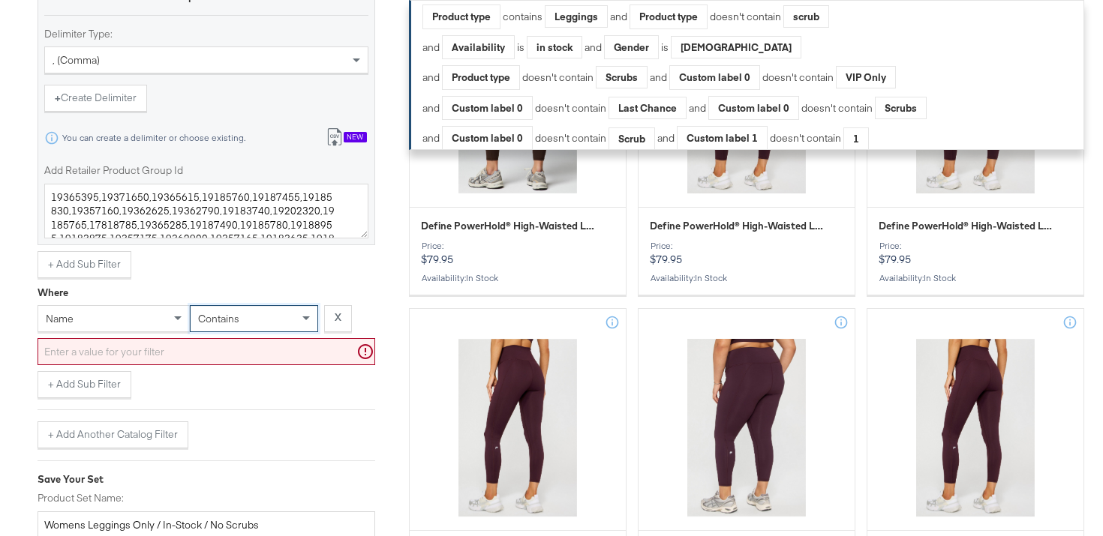
click at [246, 353] on input "text" at bounding box center [207, 352] width 338 height 28
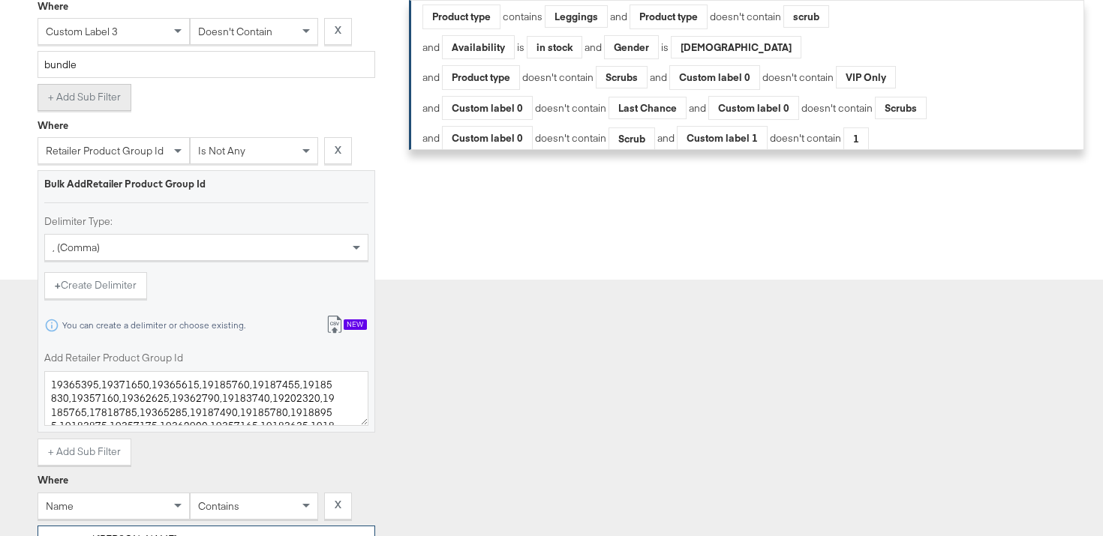
scroll to position [3224, 0]
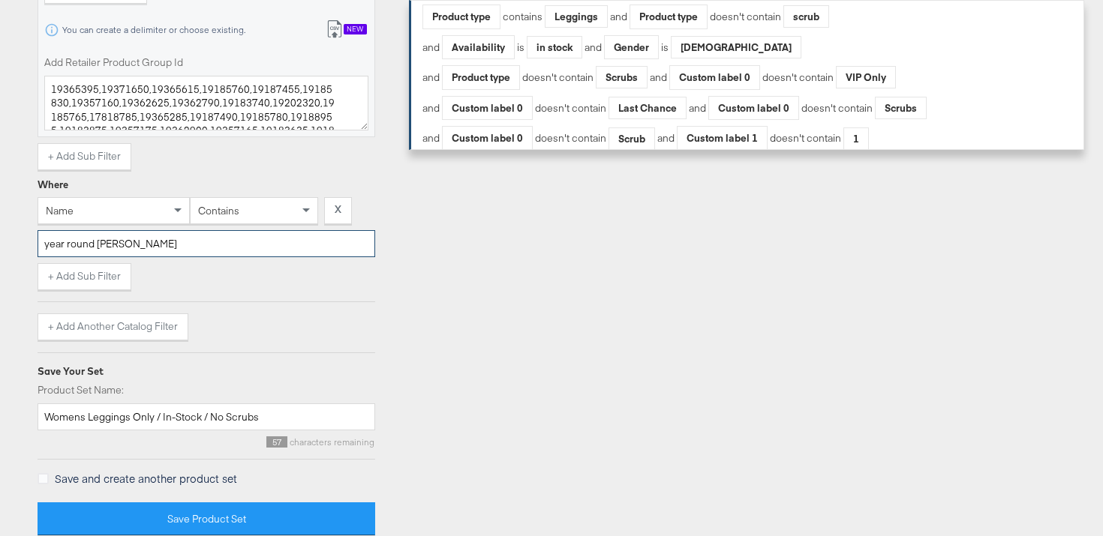
click at [157, 240] on input "year round terry pant" at bounding box center [207, 244] width 338 height 28
paste input "downtown wide leg"
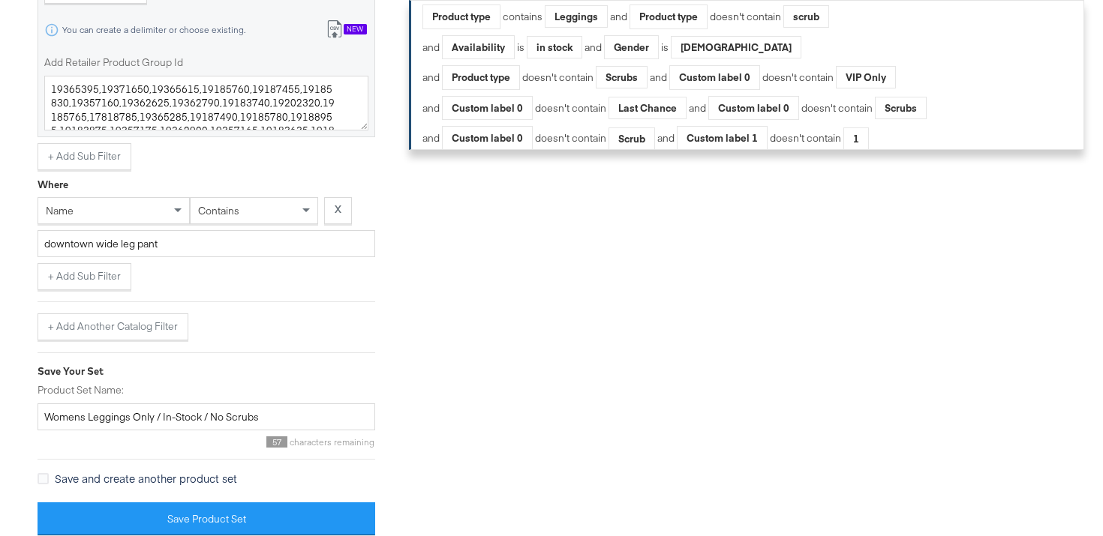
scroll to position [2554, 0]
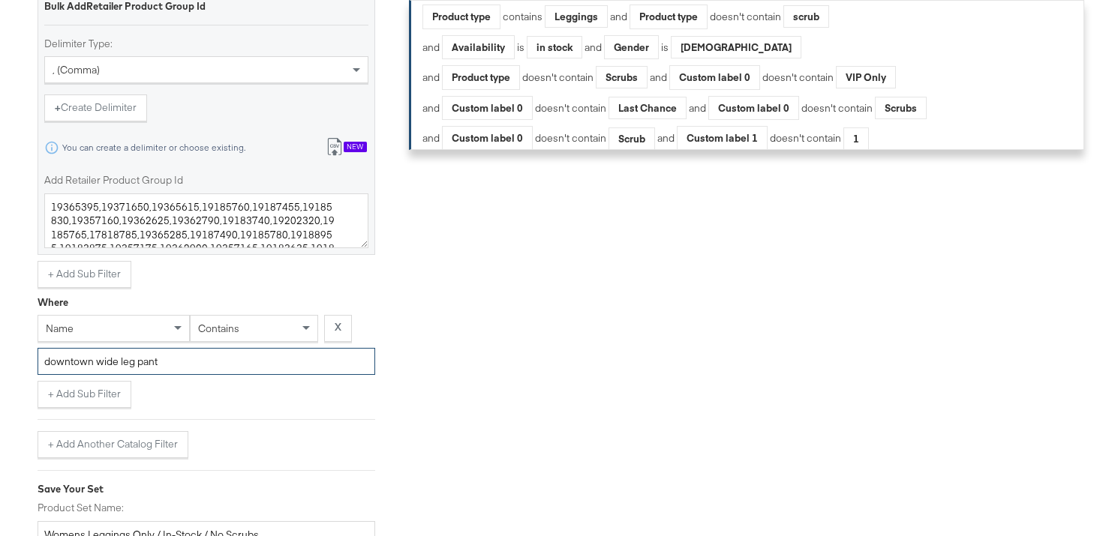
click at [200, 363] on input "downtown wide leg pant" at bounding box center [207, 362] width 338 height 28
paste input "cargo"
type input "downtown wide leg cargo pant"
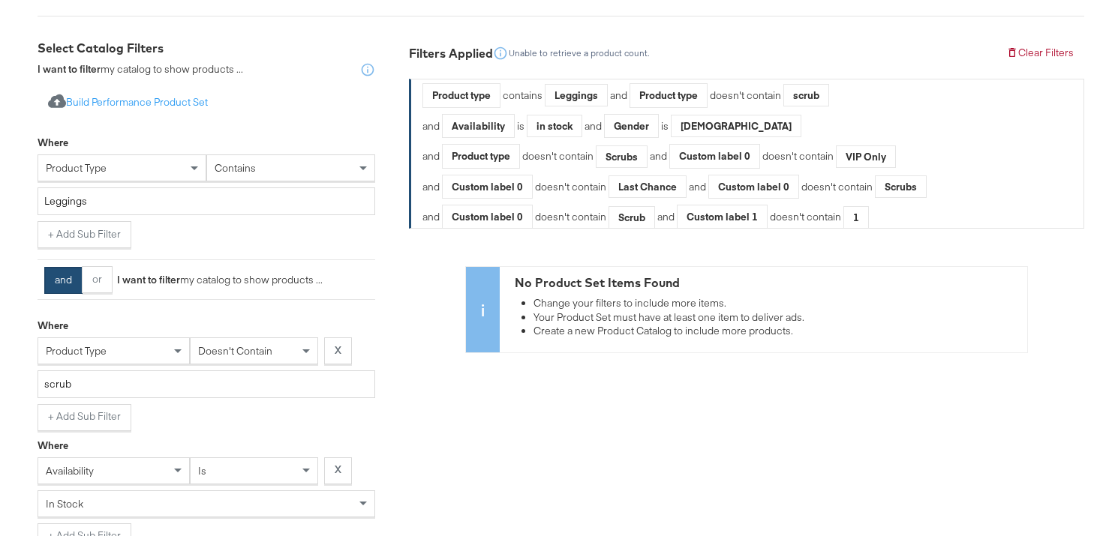
scroll to position [0, 0]
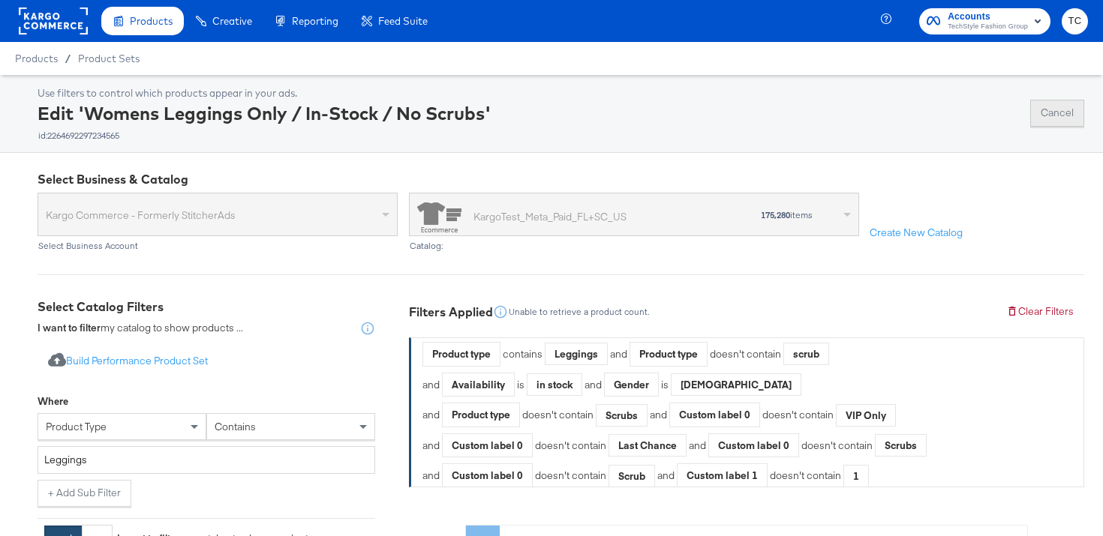
click at [1062, 112] on button "Cancel" at bounding box center [1057, 113] width 54 height 27
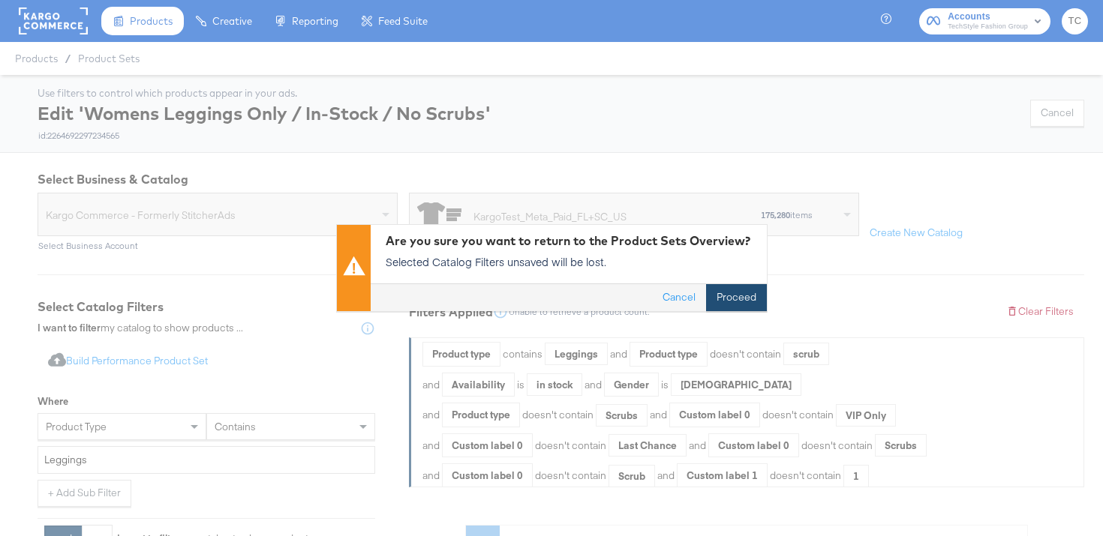
click at [723, 303] on button "Proceed" at bounding box center [736, 298] width 61 height 27
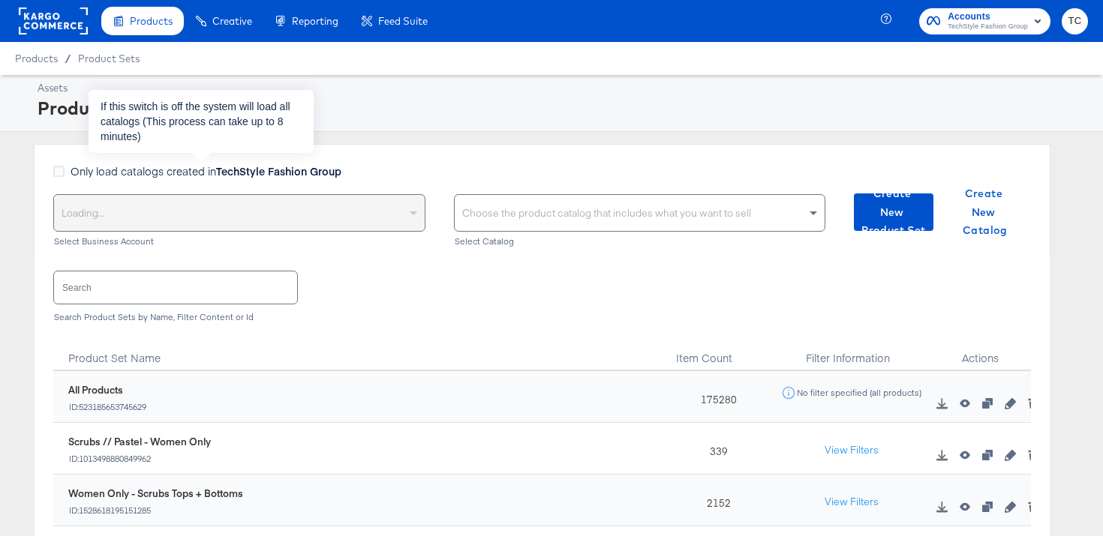
click at [233, 165] on strong "TechStyle Fashion Group" at bounding box center [278, 171] width 125 height 15
click at [0, 0] on input "Only load catalogs created in TechStyle Fashion Group" at bounding box center [0, 0] width 0 height 0
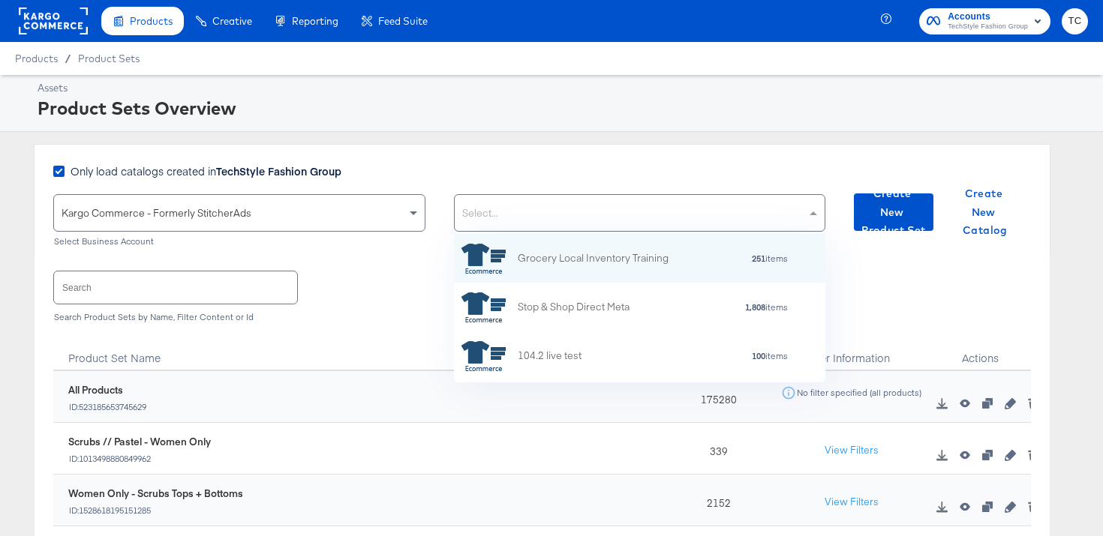
click at [514, 212] on div "Select..." at bounding box center [640, 213] width 371 height 36
type input "meta"
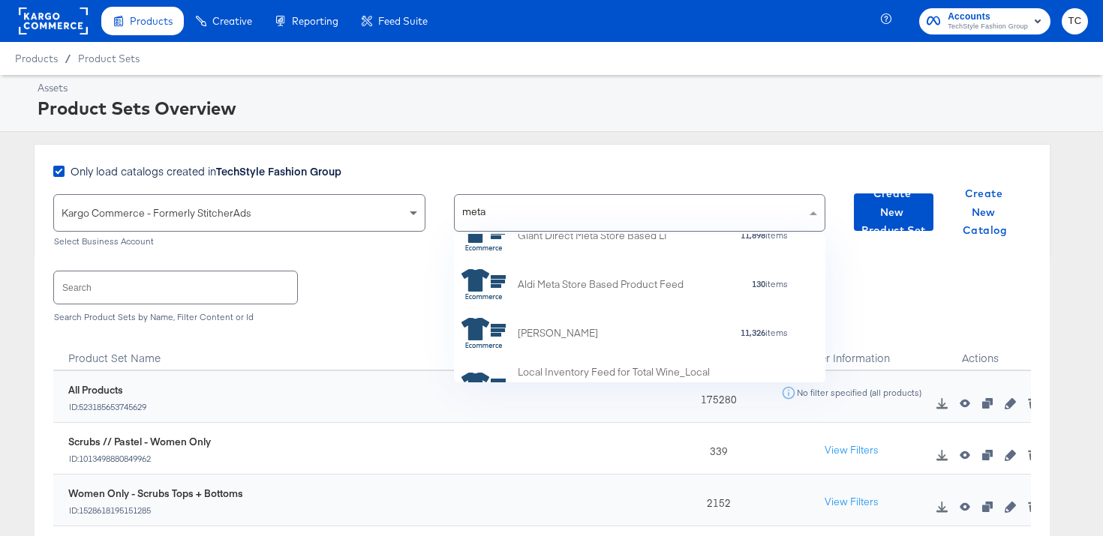
scroll to position [653, 0]
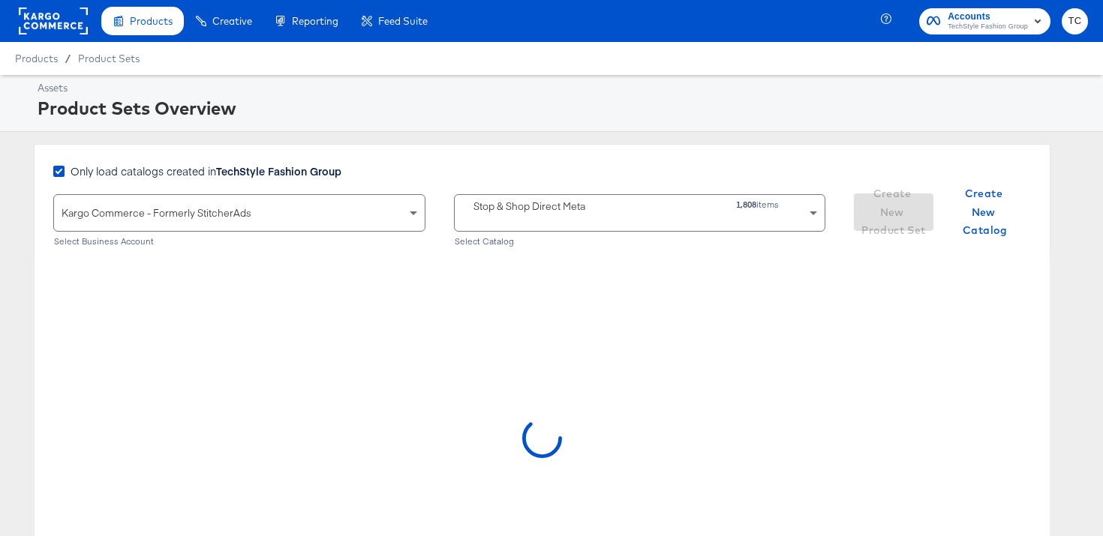
click at [623, 224] on div "Stop & Shop Direct Meta 1,808 items" at bounding box center [640, 213] width 371 height 36
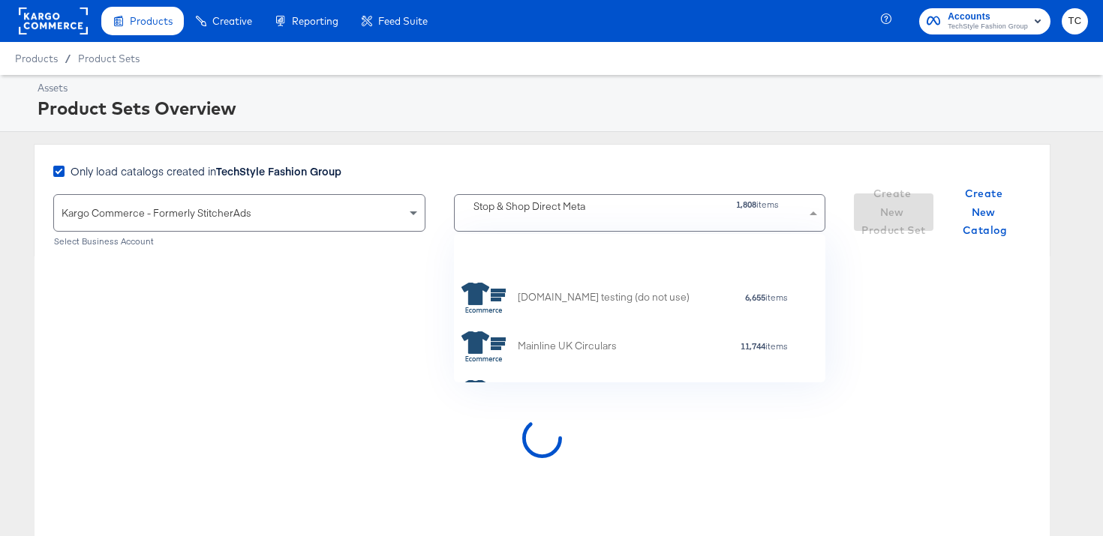
scroll to position [0, 0]
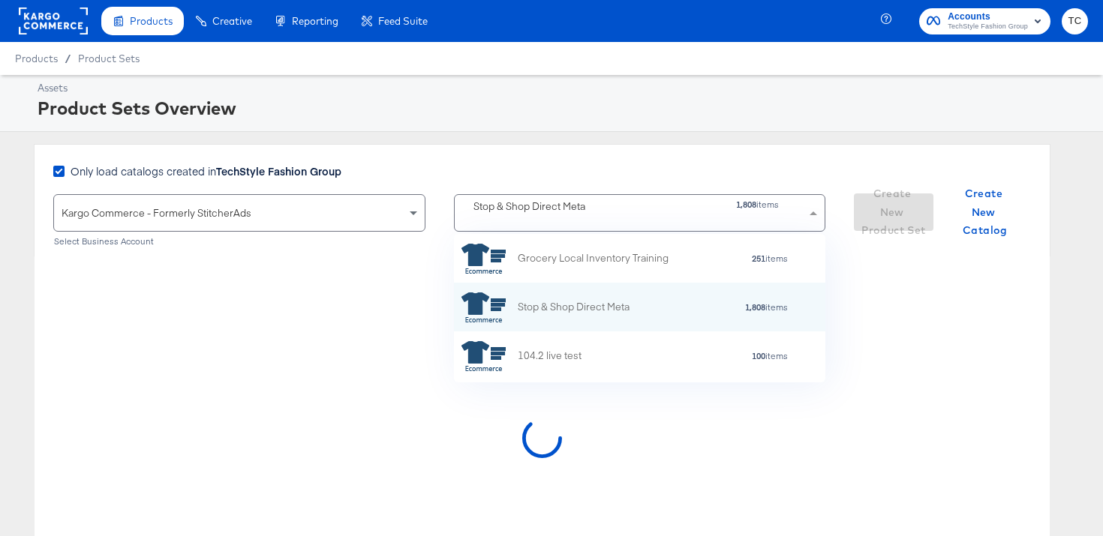
click at [1089, 216] on div at bounding box center [1089, 241] width 0 height 455
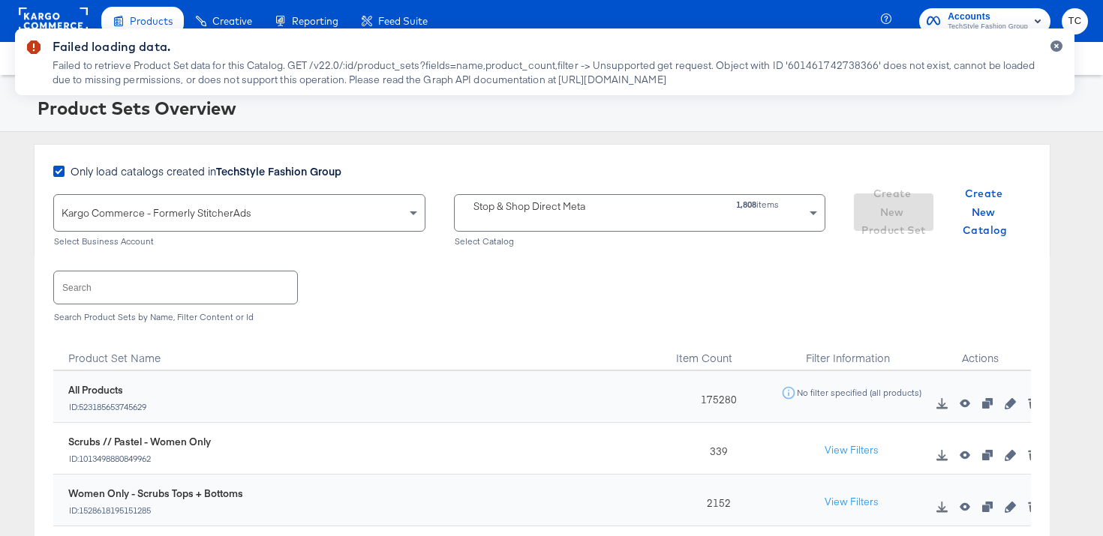
click at [604, 220] on div "Failed loading data. Failed to retrieve Product Set data for this Catalog. GET …" at bounding box center [544, 241] width 1089 height 455
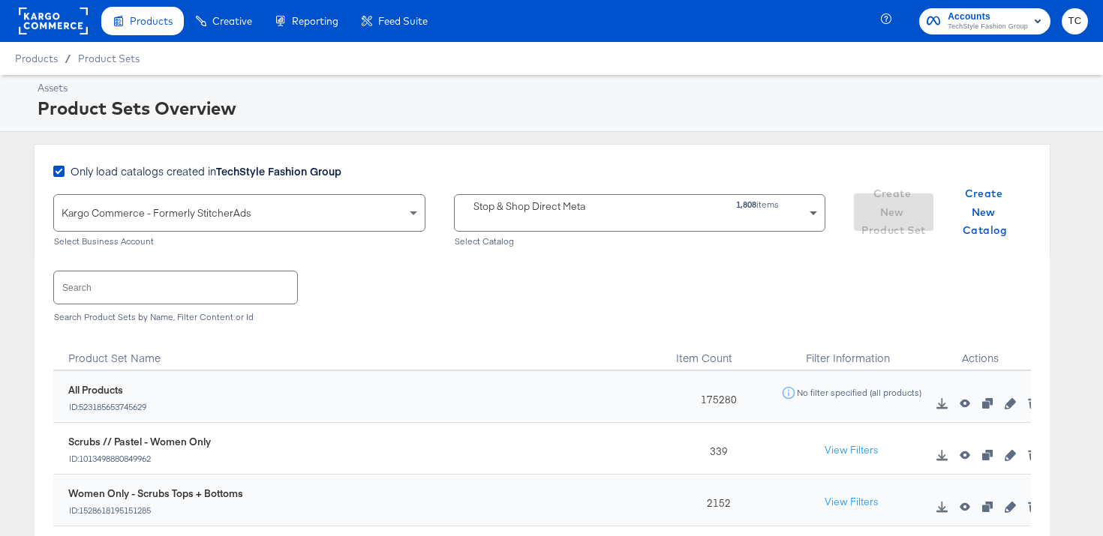
click at [809, 215] on span at bounding box center [815, 213] width 19 height 36
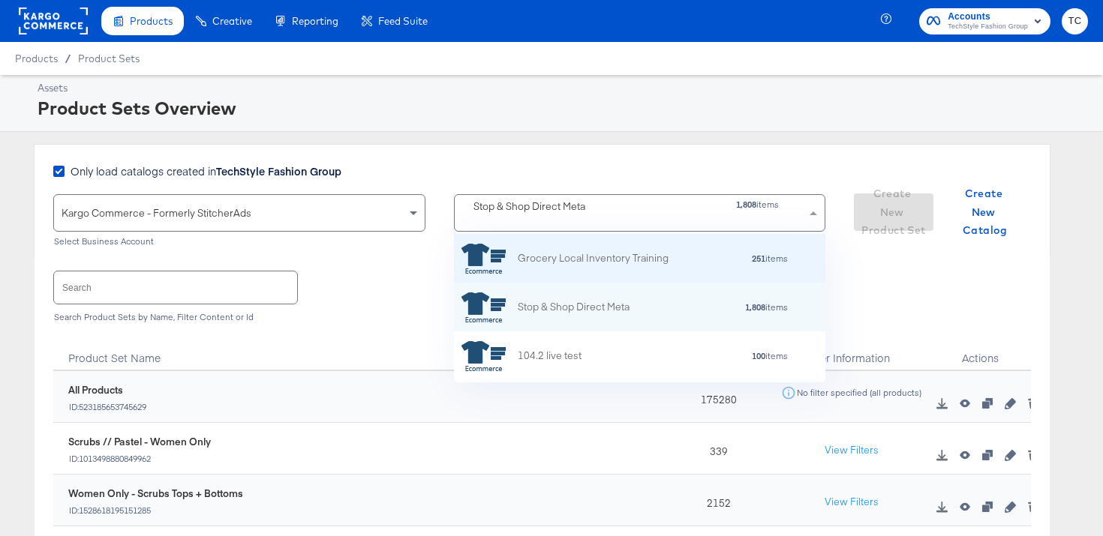
scroll to position [149, 371]
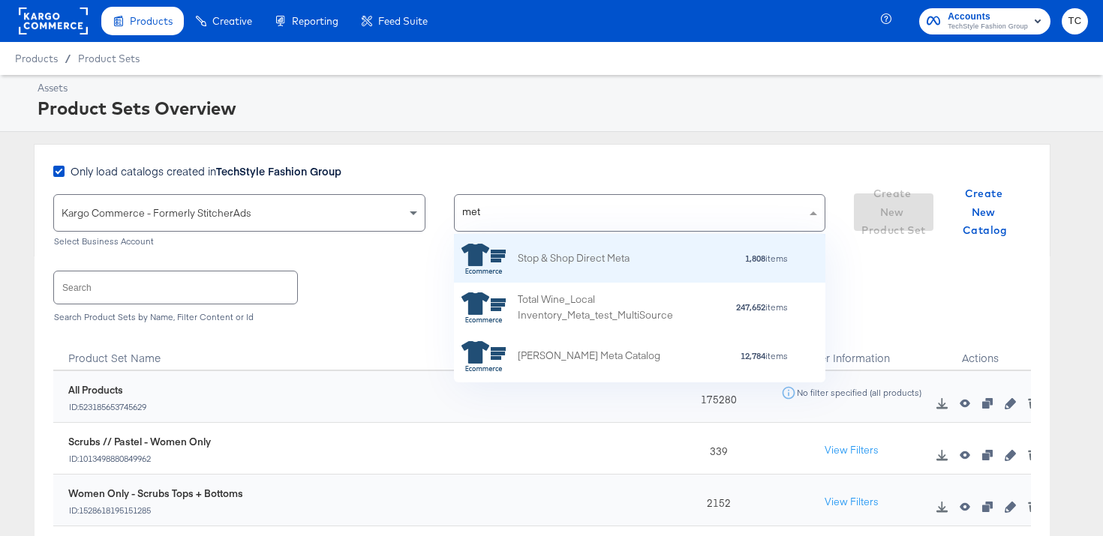
type input "meta"
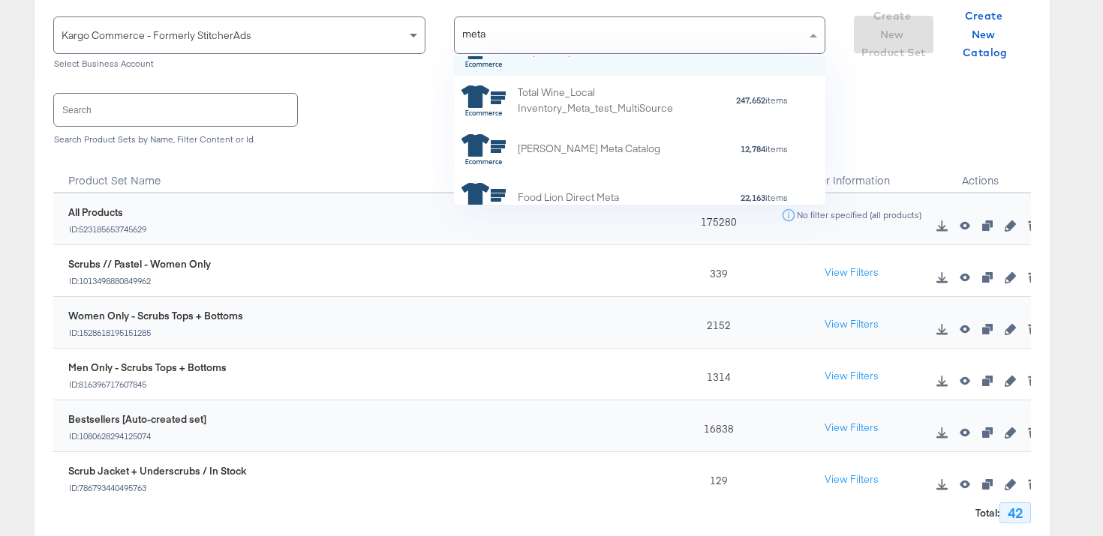
scroll to position [0, 0]
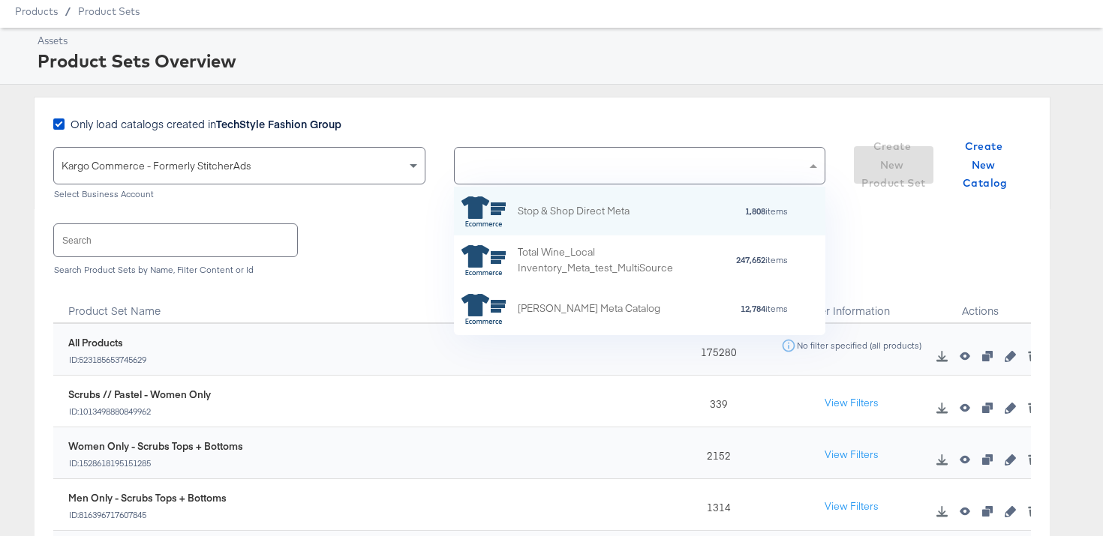
click at [375, 209] on div "Search Search Product Sets by Name, Filter Content or Id" at bounding box center [542, 247] width 978 height 77
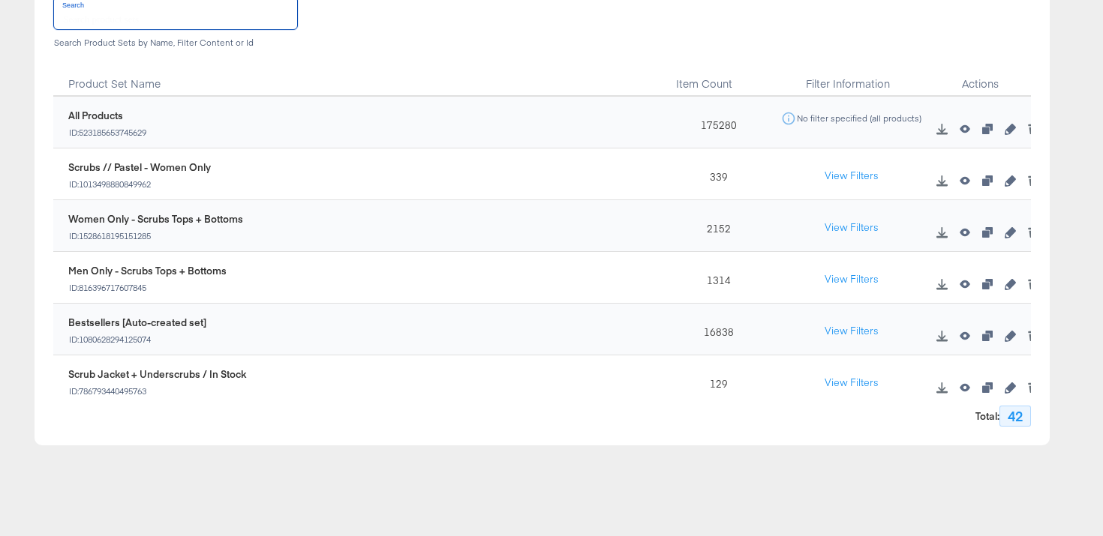
click at [161, 11] on input "text" at bounding box center [175, 13] width 243 height 32
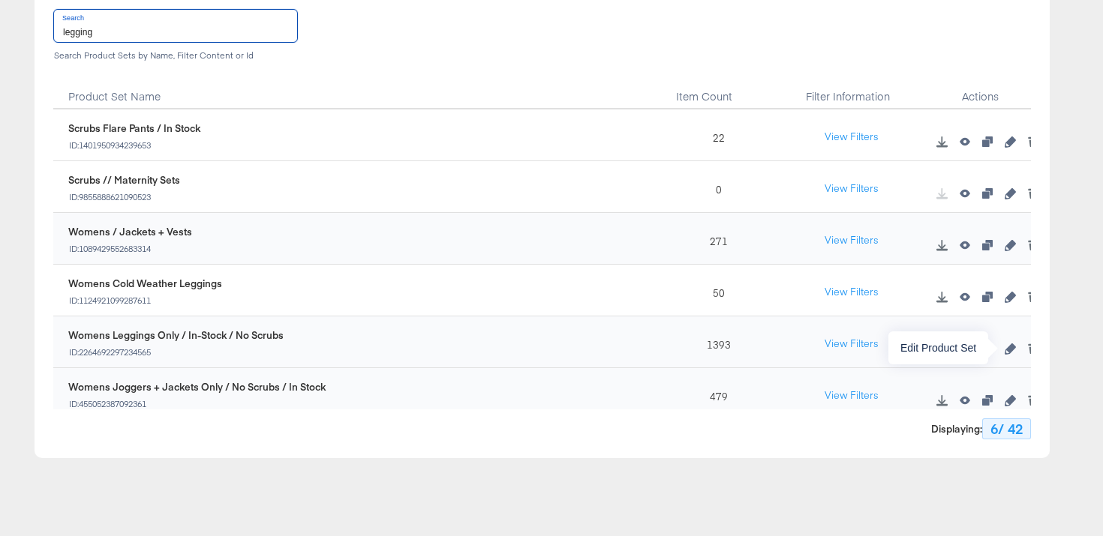
type input "legging"
click at [1014, 347] on icon "button" at bounding box center [1010, 349] width 11 height 11
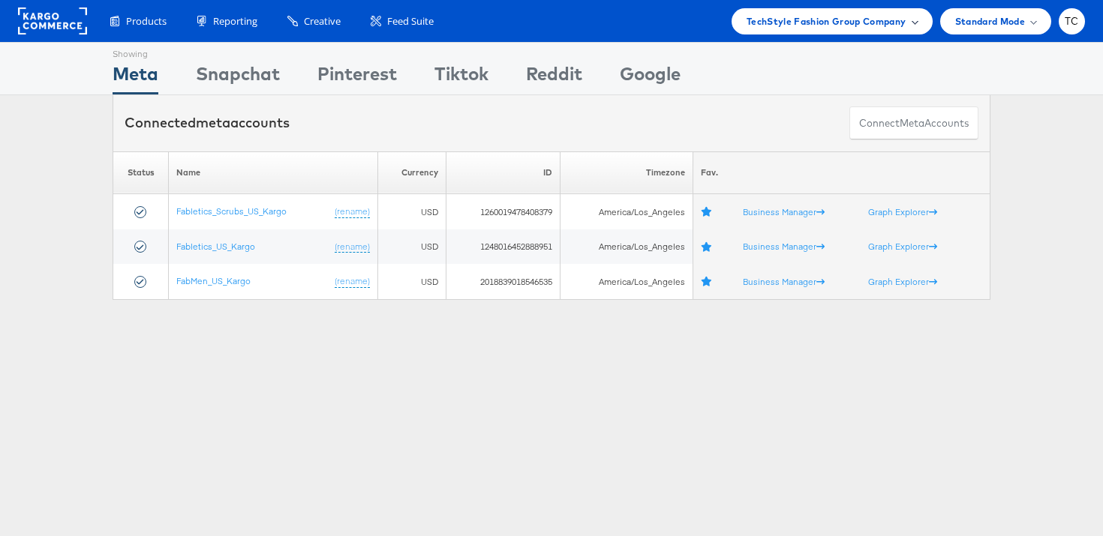
click at [825, 18] on span "TechStyle Fashion Group Company" at bounding box center [827, 22] width 160 height 16
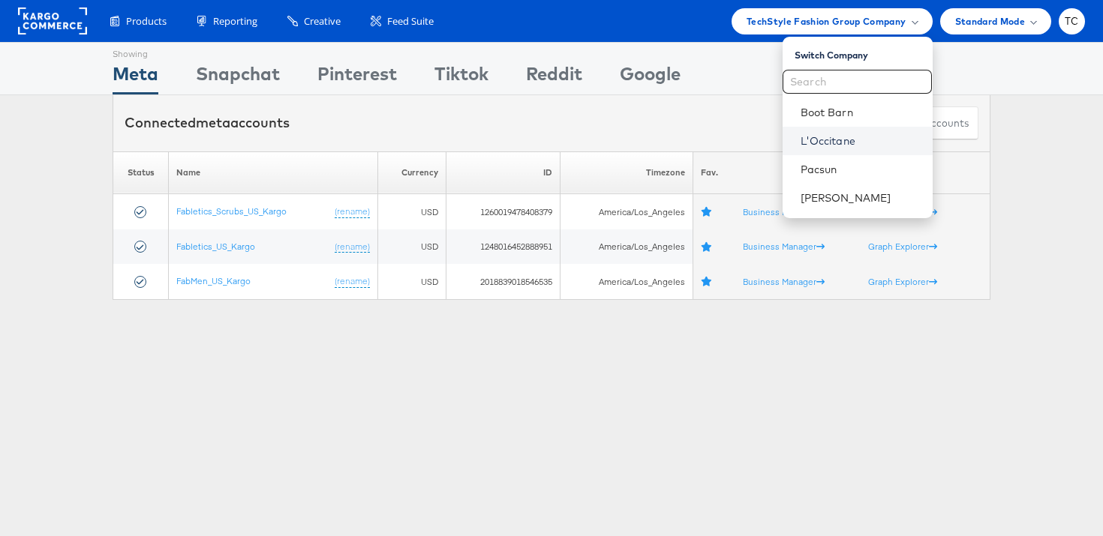
click at [833, 141] on link "L'Occitane" at bounding box center [861, 141] width 120 height 15
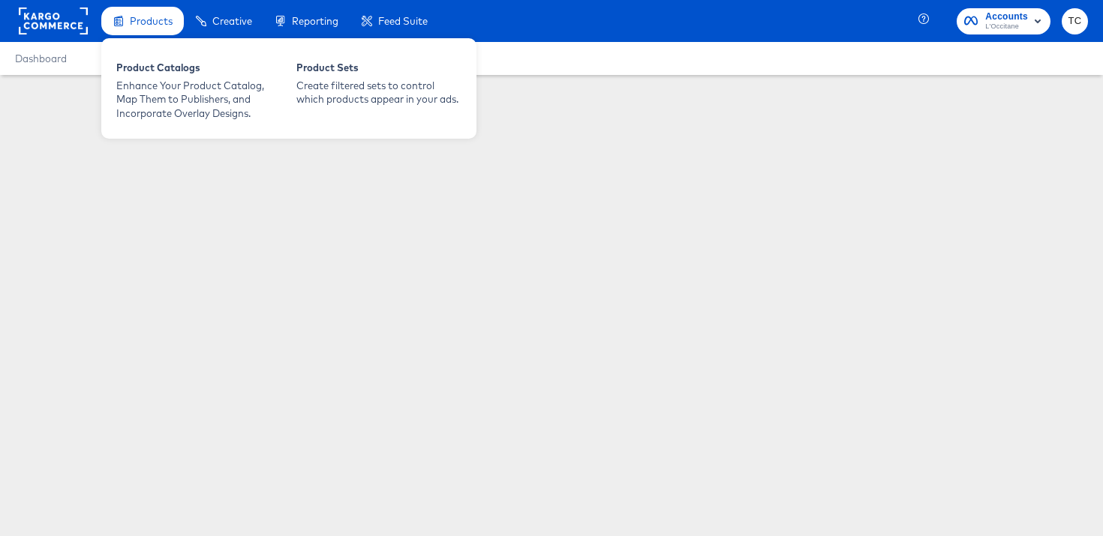
click at [161, 20] on span "Products" at bounding box center [151, 21] width 43 height 12
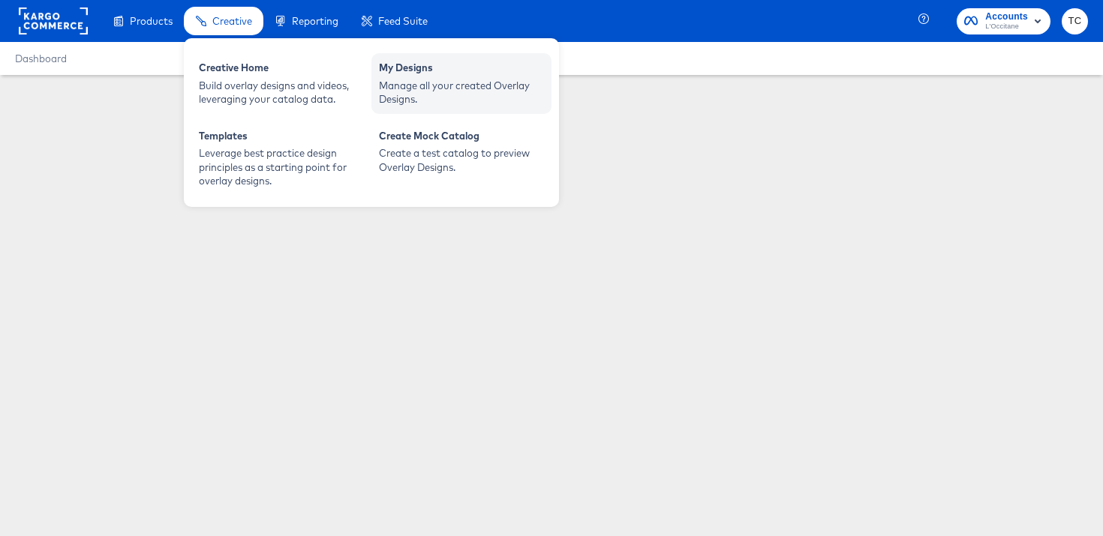
click at [371, 85] on div "My Designs Manage all your created Overlay Designs." at bounding box center [461, 83] width 180 height 61
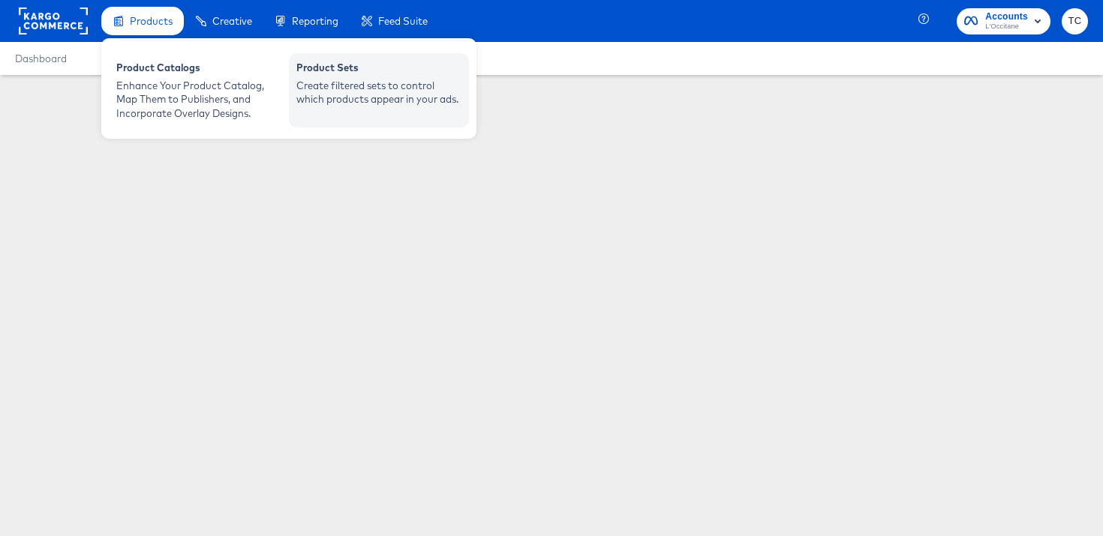
click at [434, 69] on div "Product Sets" at bounding box center [378, 70] width 165 height 18
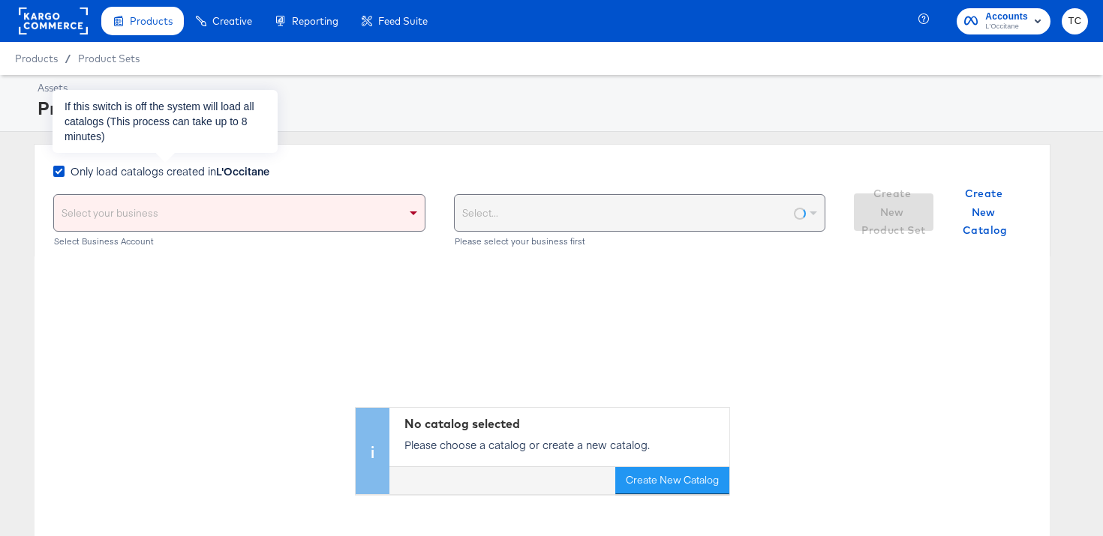
click at [235, 164] on strong "L'Occitane" at bounding box center [242, 171] width 53 height 15
click at [0, 0] on input "Only load catalogs created in L'Occitane" at bounding box center [0, 0] width 0 height 0
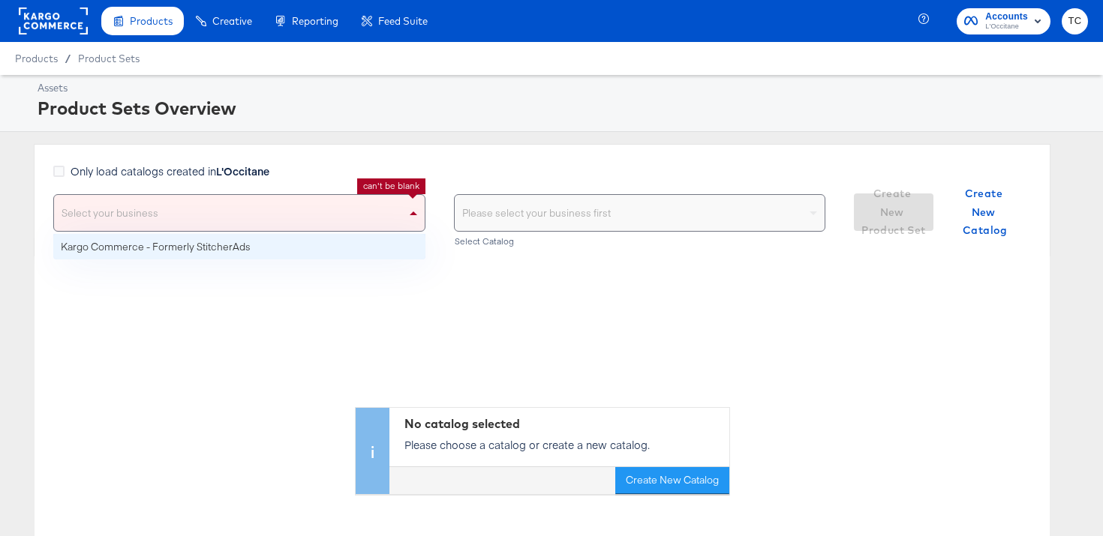
click at [308, 220] on div "Select your business" at bounding box center [239, 213] width 371 height 36
click at [1029, 19] on rect "button" at bounding box center [1038, 21] width 18 height 18
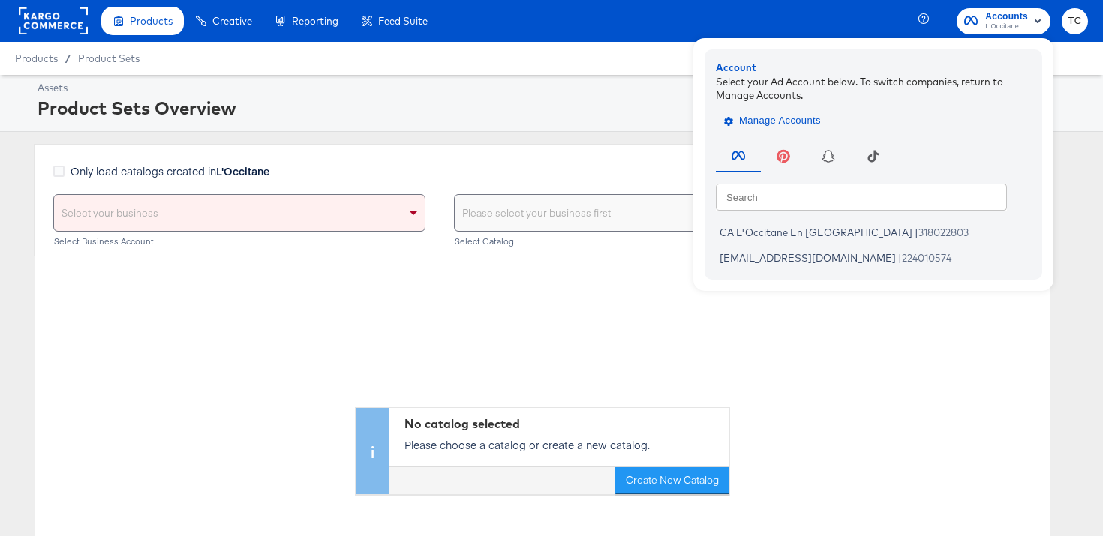
click at [783, 116] on span "Manage Accounts" at bounding box center [774, 121] width 94 height 17
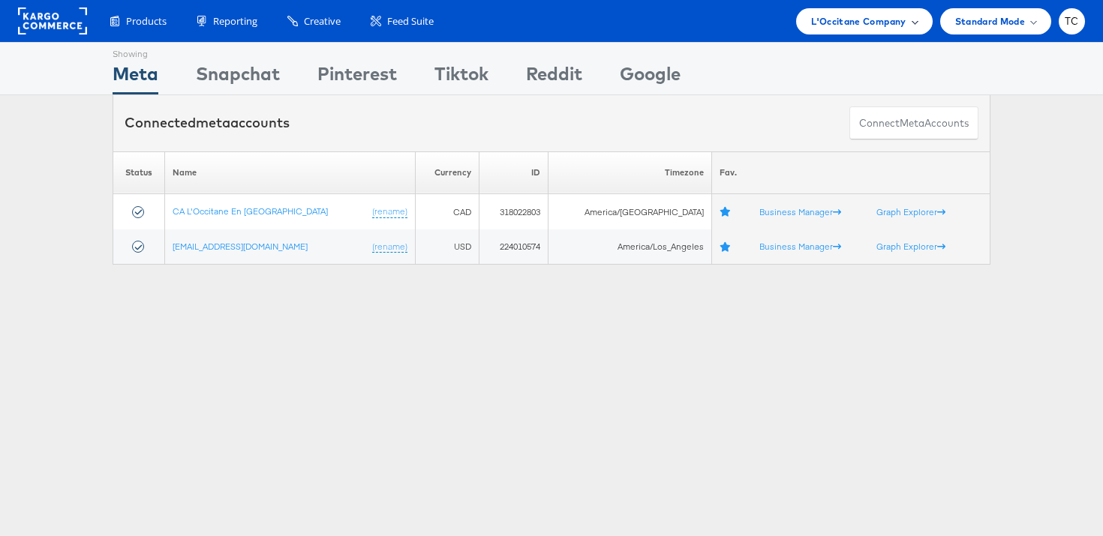
click at [884, 14] on span "L'Occitane Company" at bounding box center [858, 22] width 95 height 16
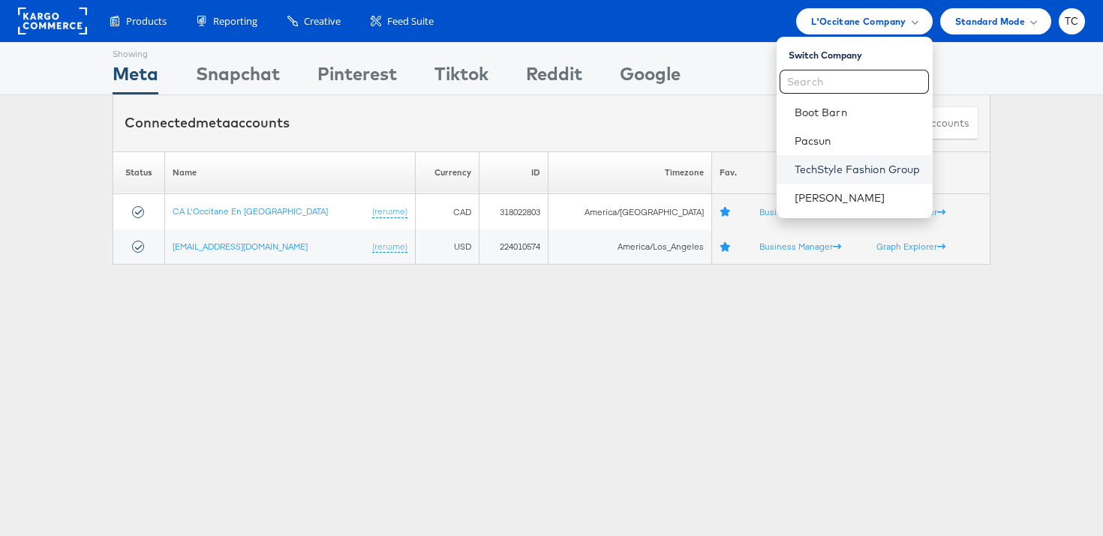
click at [833, 173] on link "TechStyle Fashion Group" at bounding box center [858, 169] width 126 height 15
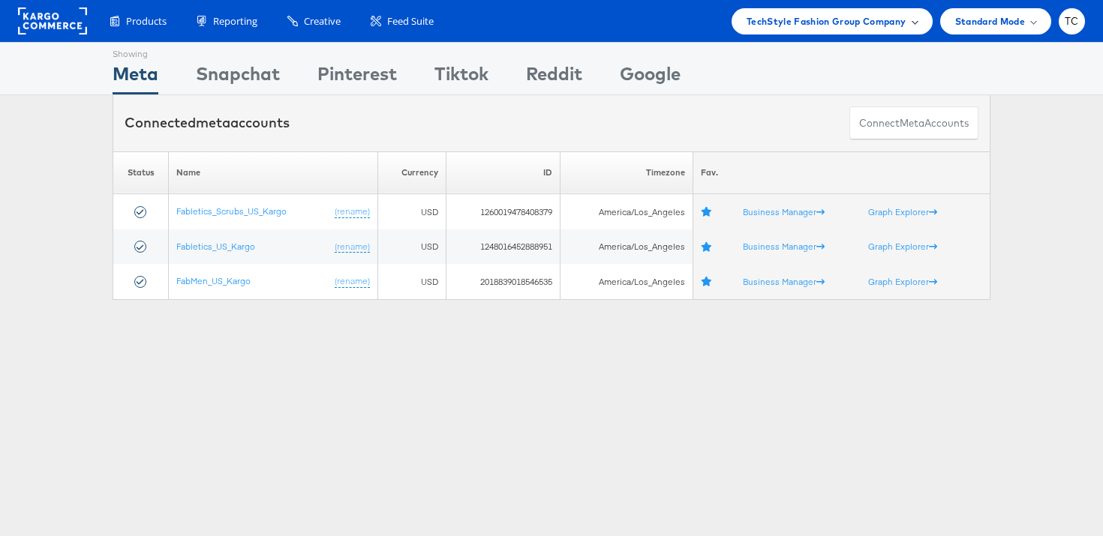
click at [819, 17] on span "TechStyle Fashion Group Company" at bounding box center [827, 22] width 160 height 16
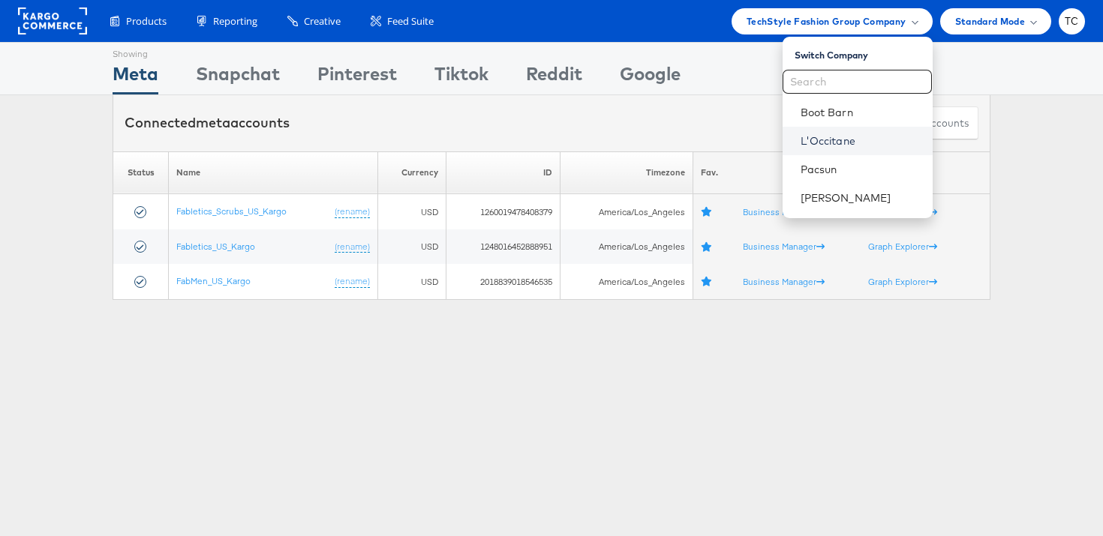
click at [841, 144] on link "L'Occitane" at bounding box center [861, 141] width 120 height 15
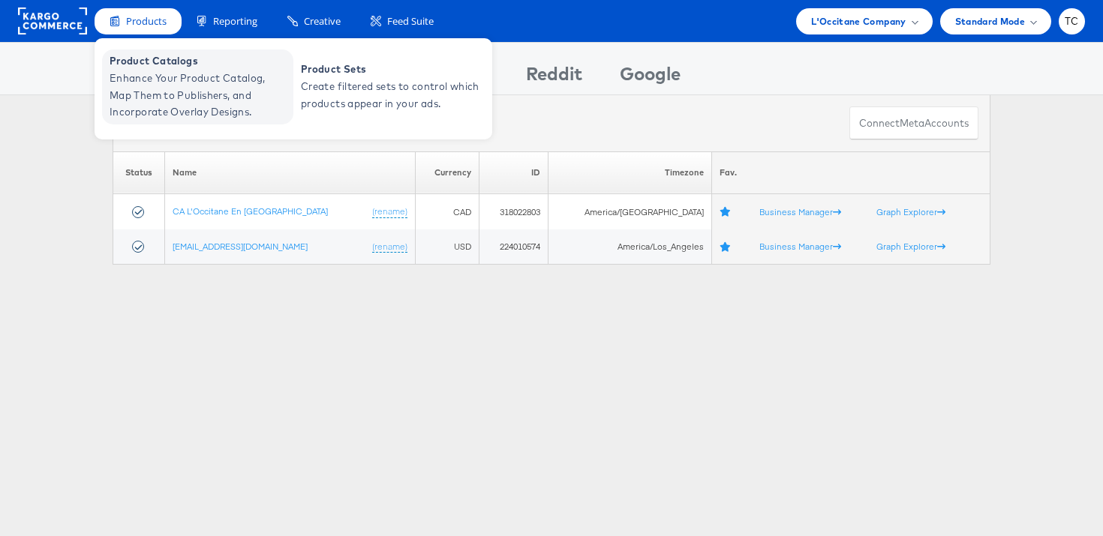
click at [148, 74] on span "Enhance Your Product Catalog, Map Them to Publishers, and Incorporate Overlay D…" at bounding box center [200, 95] width 180 height 51
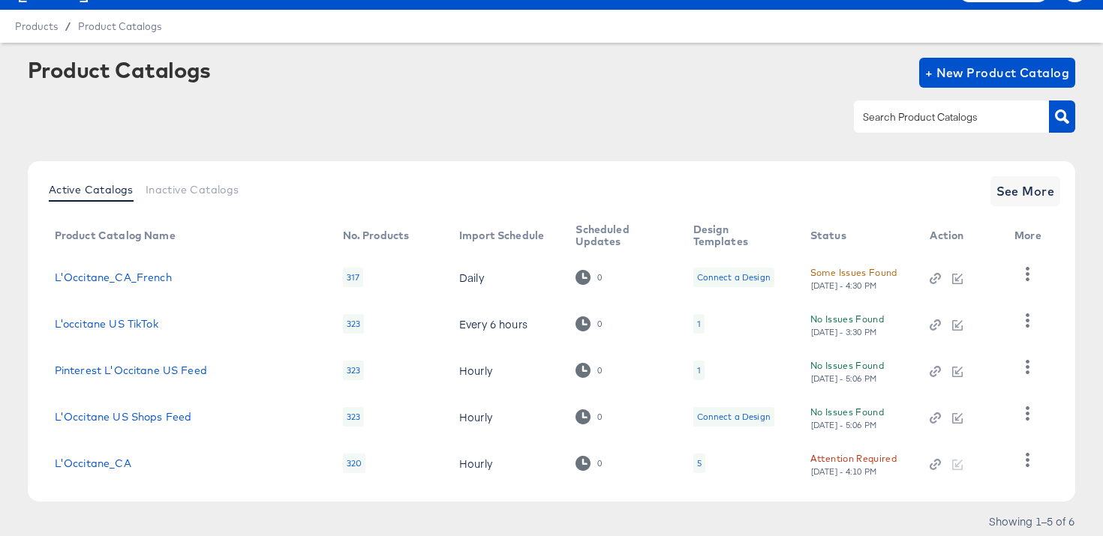
scroll to position [82, 0]
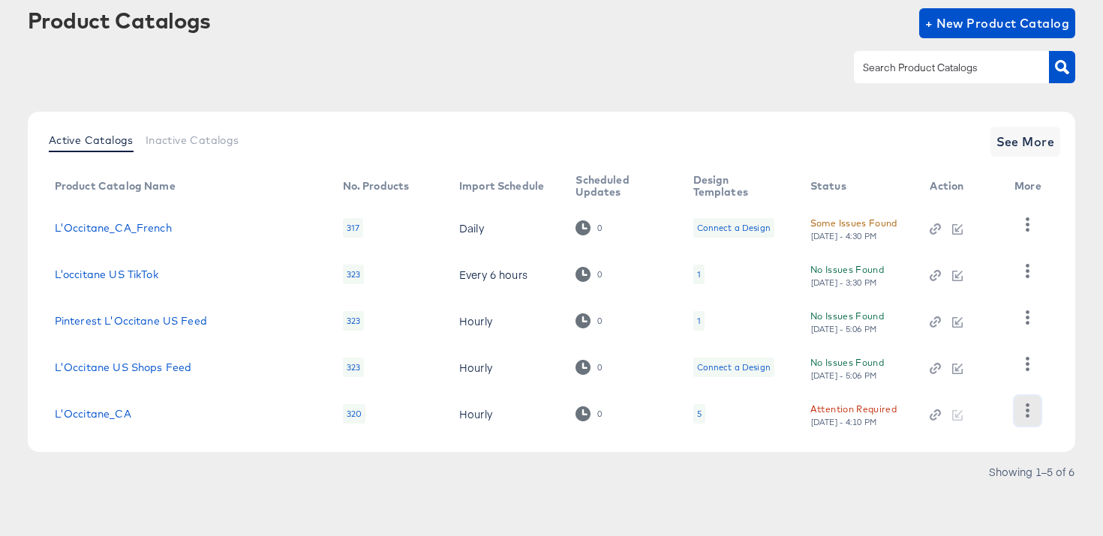
click at [1026, 413] on icon "button" at bounding box center [1027, 411] width 14 height 14
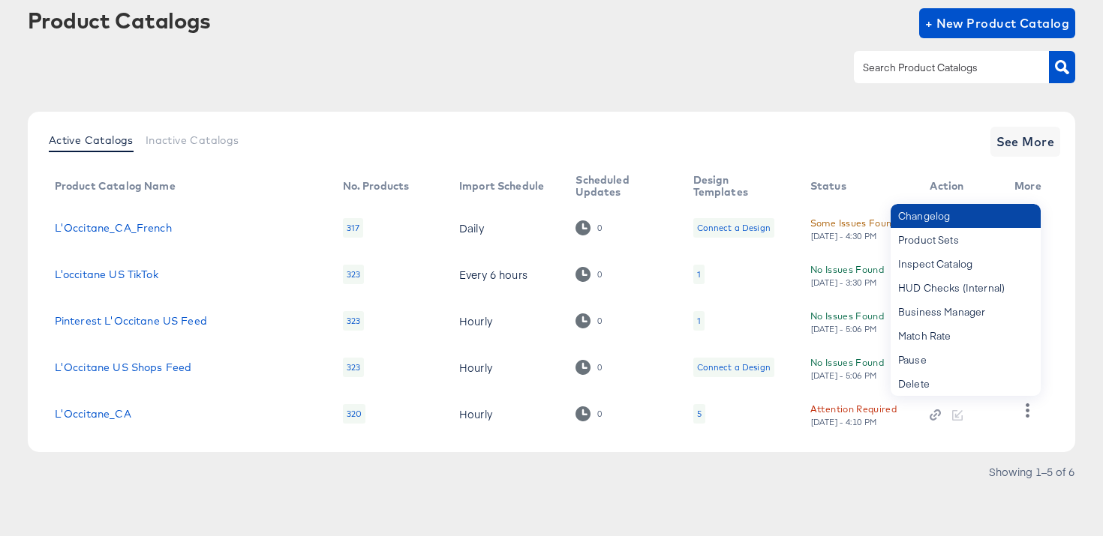
click at [975, 220] on div "Changelog" at bounding box center [966, 216] width 150 height 24
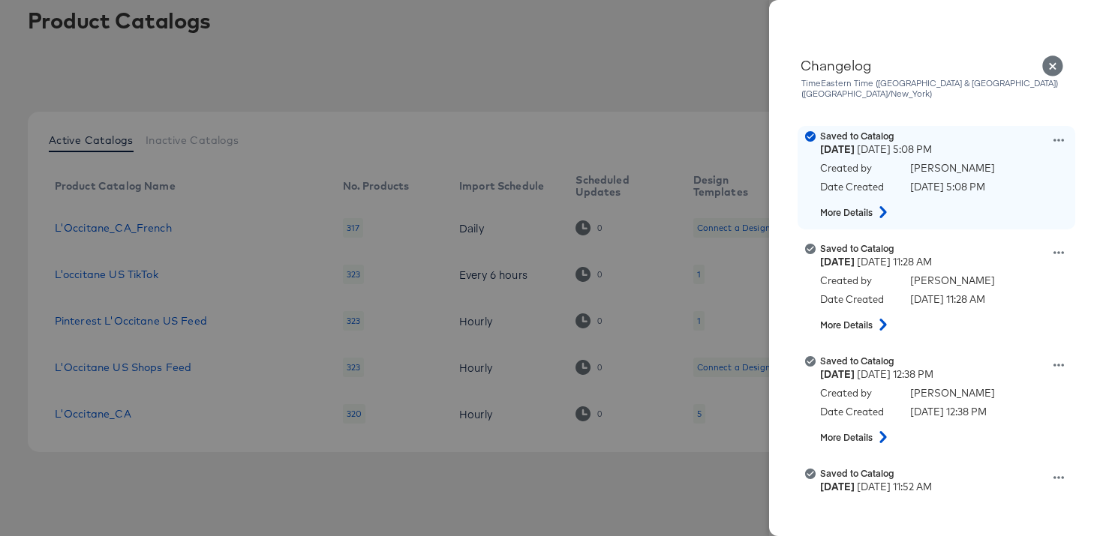
click at [883, 206] on icon at bounding box center [882, 212] width 7 height 12
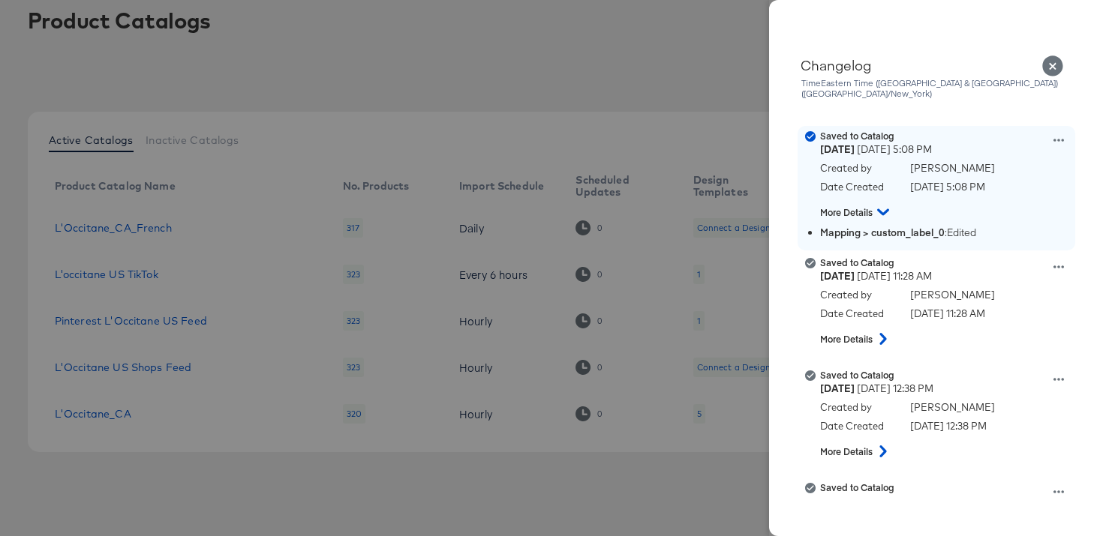
click at [1050, 143] on div "Monday October 6th 2025 5:08 PM" at bounding box center [945, 150] width 251 height 14
click at [1058, 135] on icon at bounding box center [1058, 140] width 11 height 11
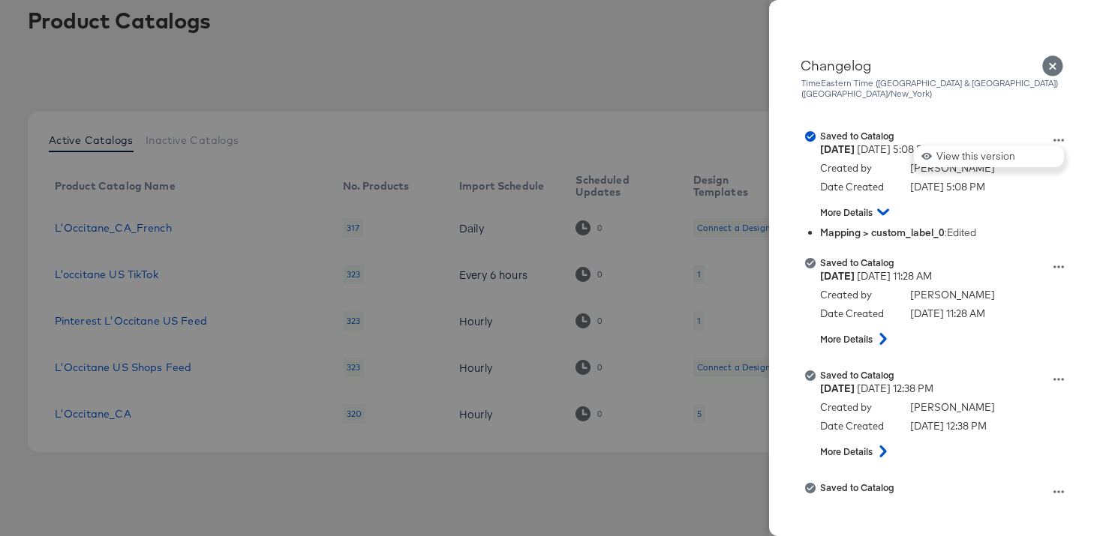
click at [567, 459] on div at bounding box center [551, 268] width 1103 height 536
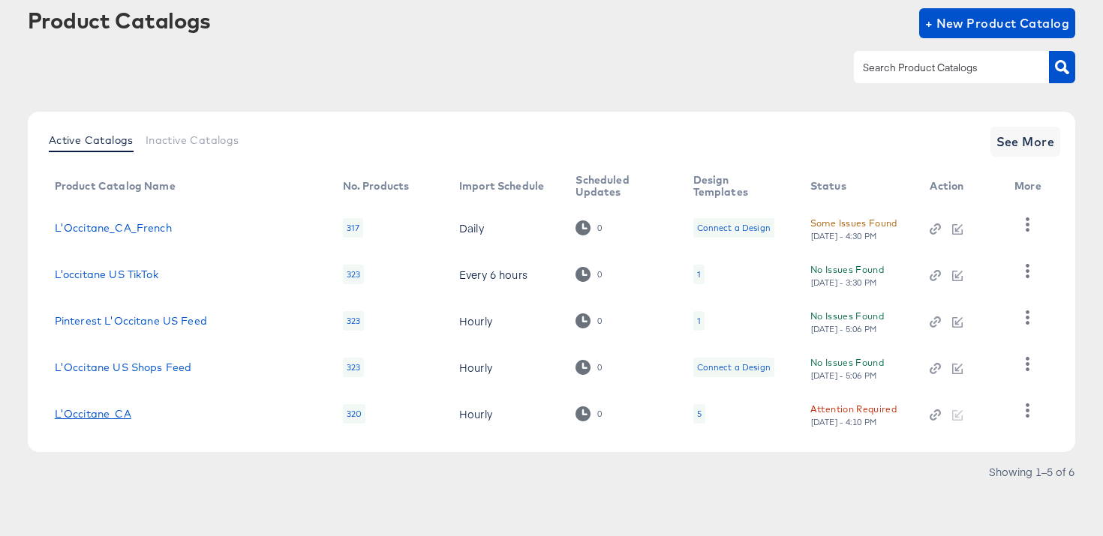
click at [77, 419] on link "L'Occitane_CA" at bounding box center [93, 414] width 77 height 12
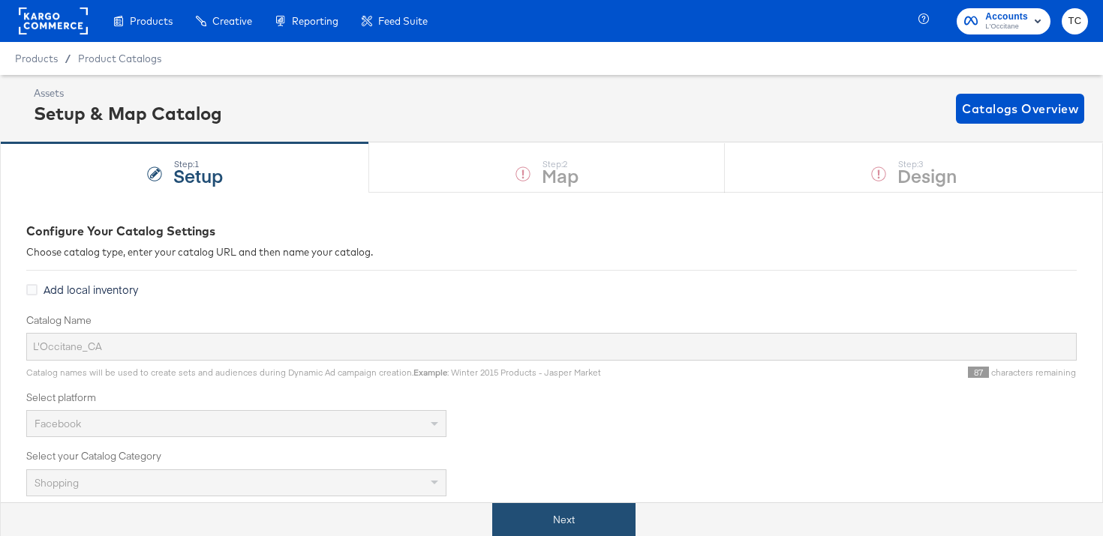
click at [602, 511] on button "Next" at bounding box center [563, 520] width 143 height 34
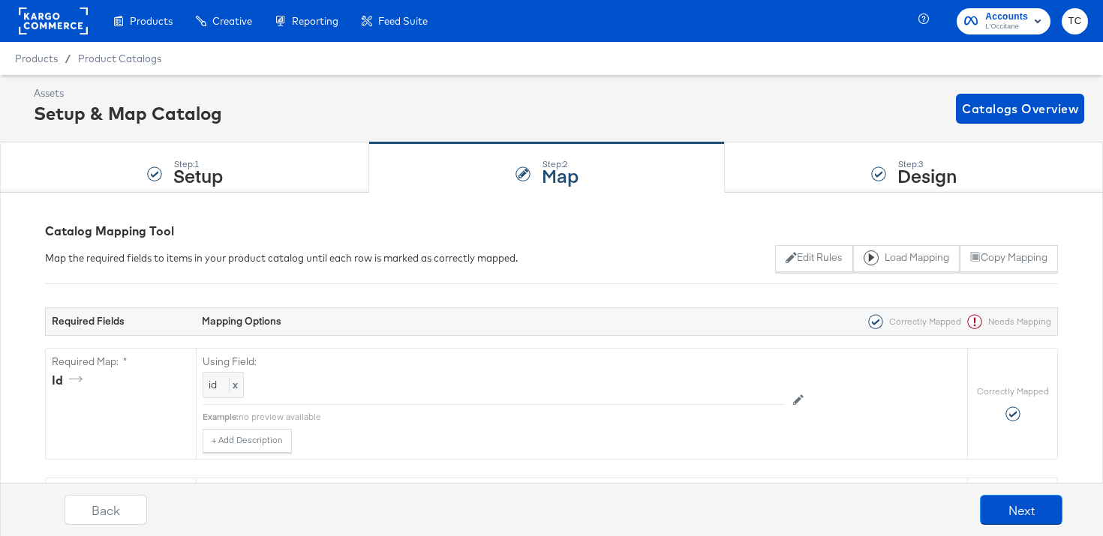
click at [849, 179] on div "Step: 3 Design" at bounding box center [914, 168] width 378 height 50
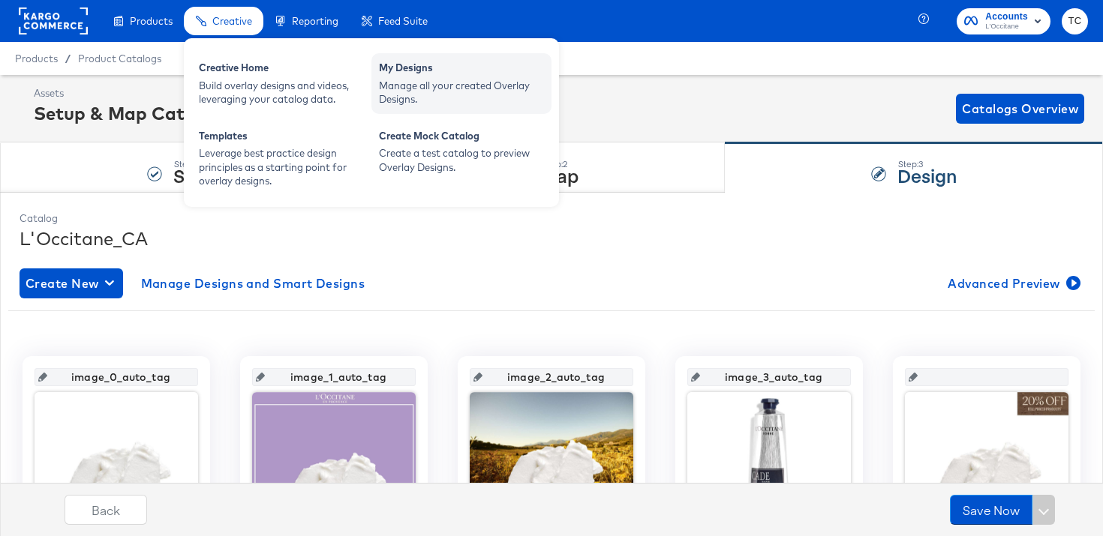
click at [424, 92] on div "Manage all your created Overlay Designs." at bounding box center [461, 93] width 165 height 28
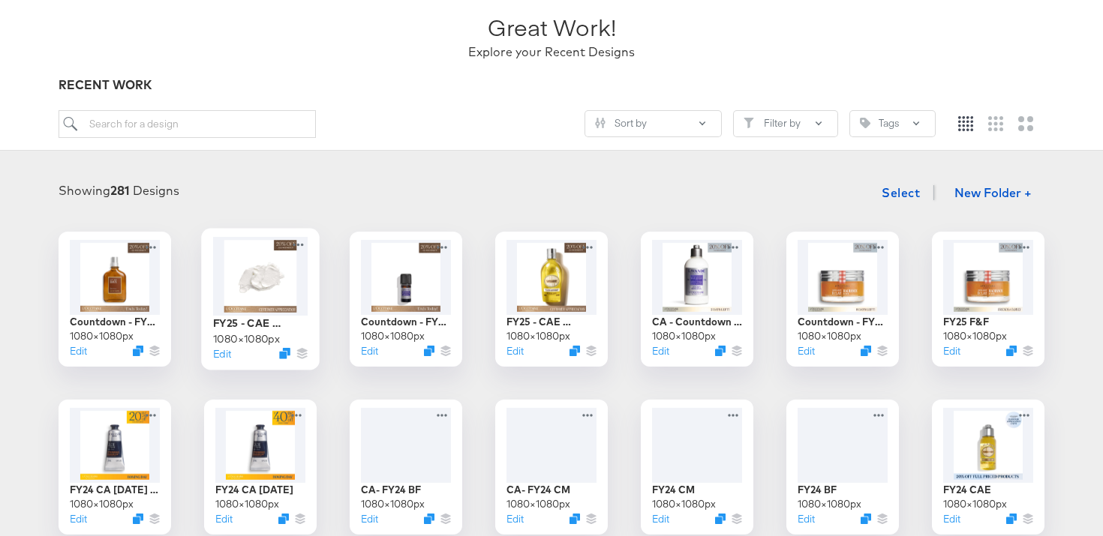
scroll to position [109, 0]
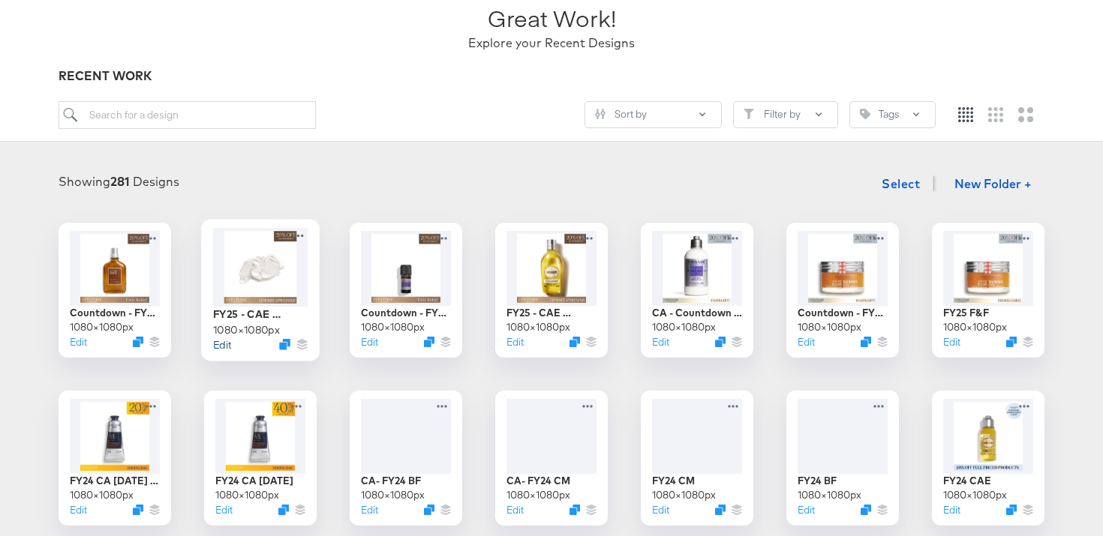
click at [221, 351] on button "Edit" at bounding box center [222, 345] width 18 height 14
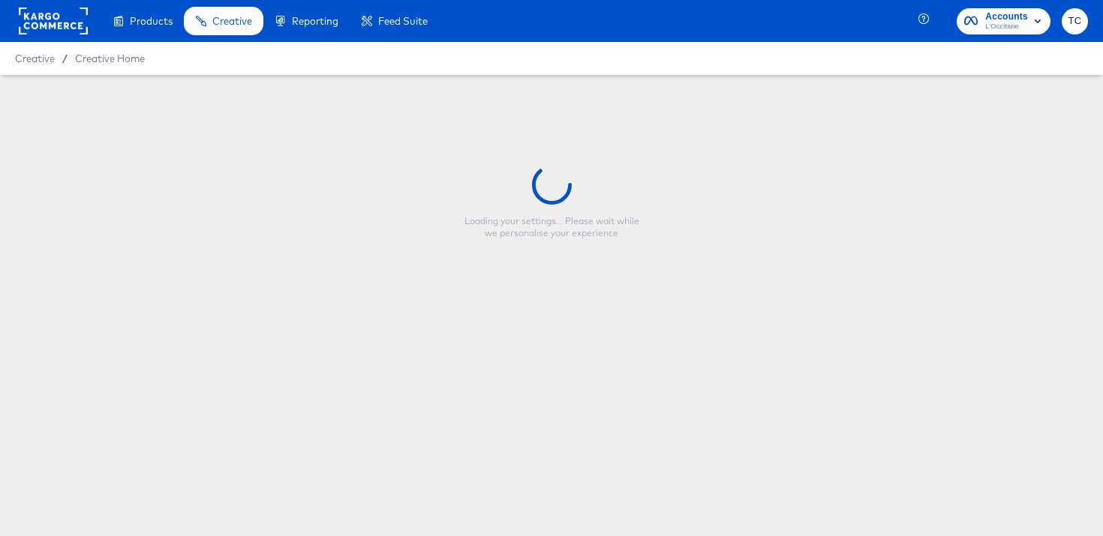
type input "FY25 - CAE CA"
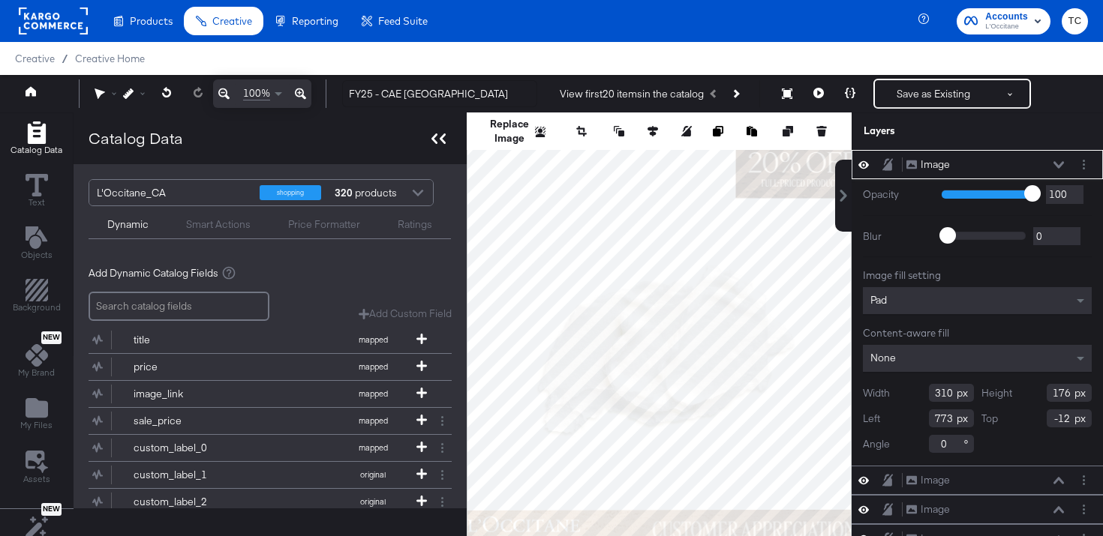
click at [442, 139] on icon at bounding box center [438, 139] width 14 height 11
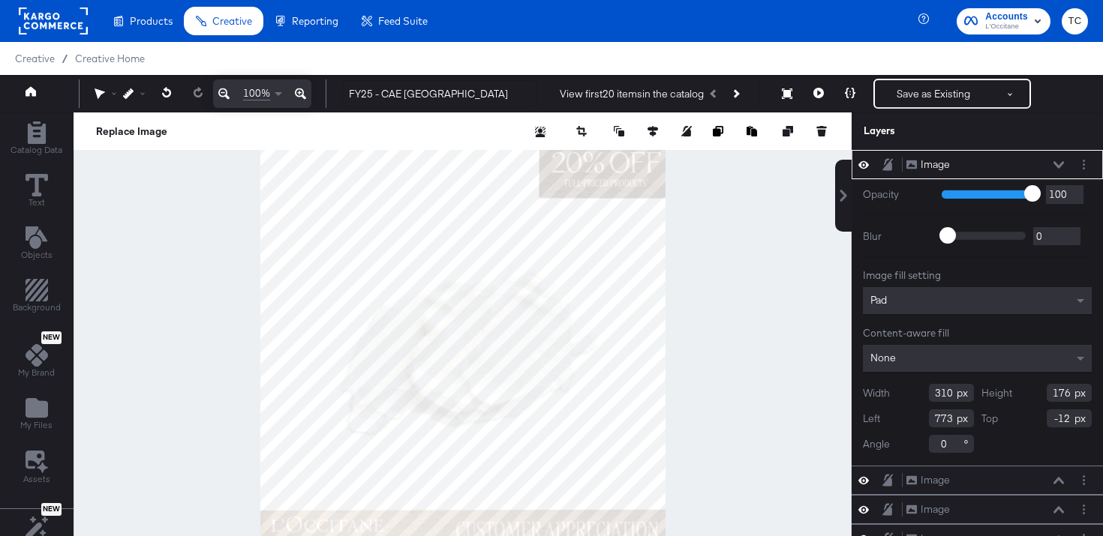
click at [220, 96] on icon at bounding box center [223, 94] width 11 height 18
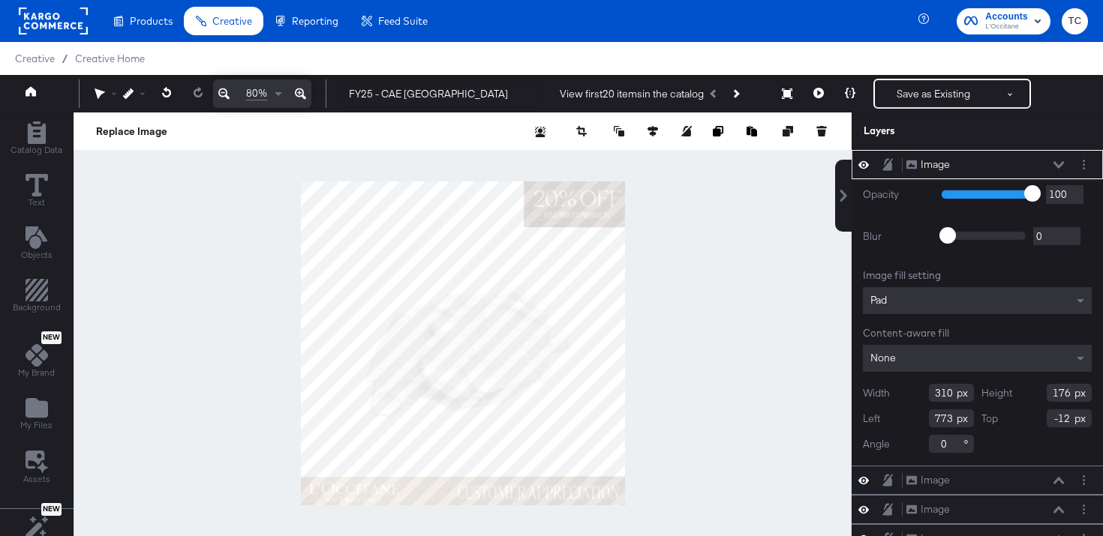
click at [224, 272] on div at bounding box center [463, 344] width 778 height 462
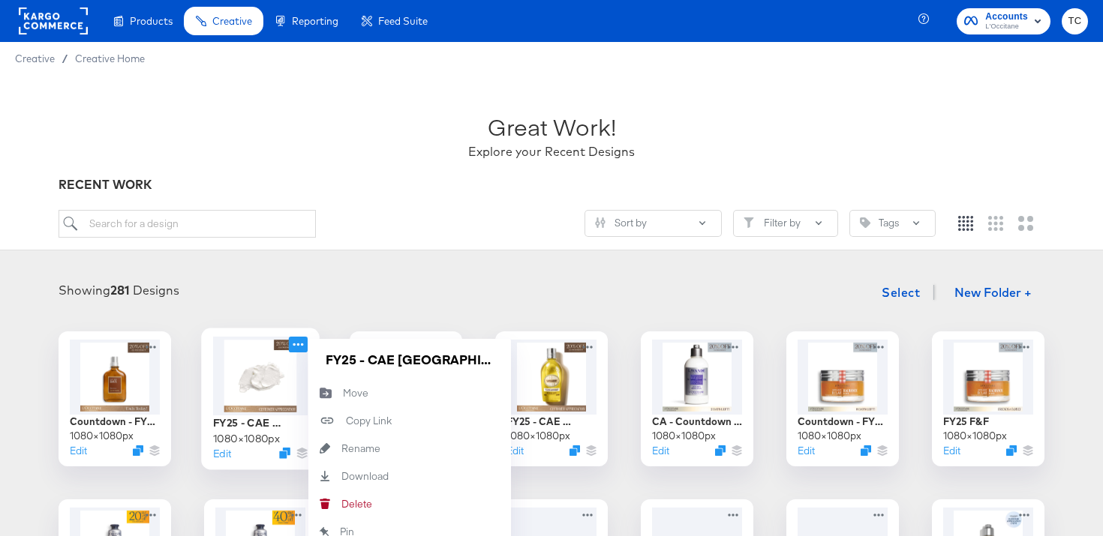
click at [302, 341] on icon at bounding box center [298, 345] width 19 height 16
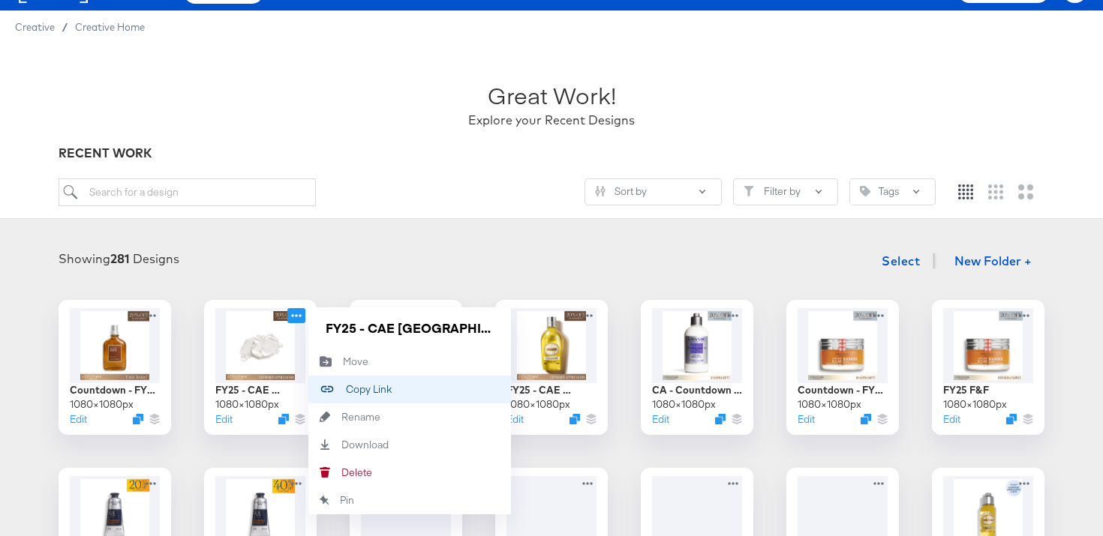
scroll to position [82, 0]
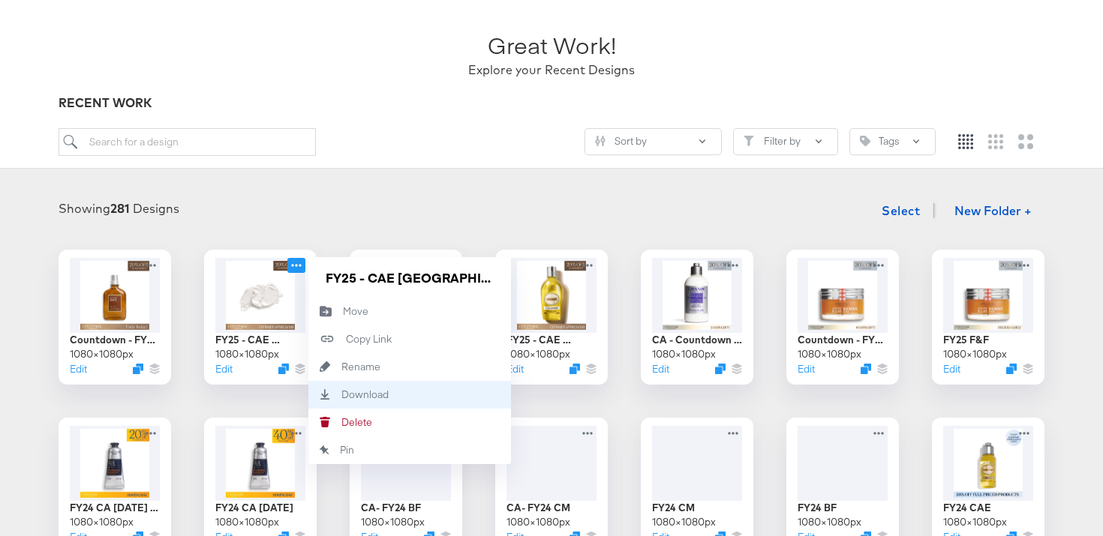
click at [341, 395] on div "Download Download" at bounding box center [341, 395] width 0 height 0
